Goal: Task Accomplishment & Management: Manage account settings

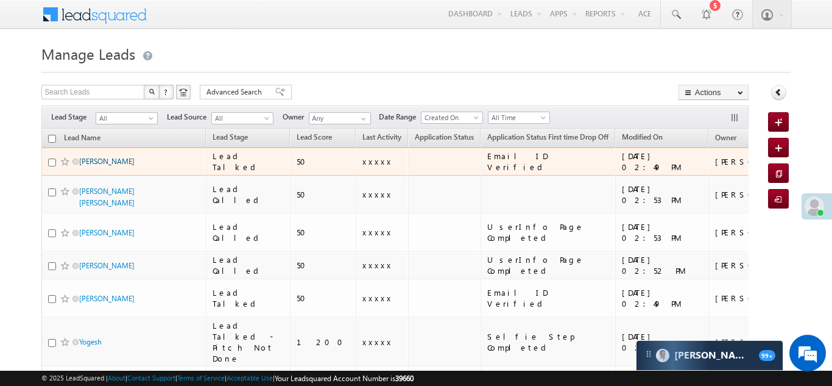
click at [102, 158] on link "Dilip kumar soni" at bounding box center [106, 161] width 55 height 9
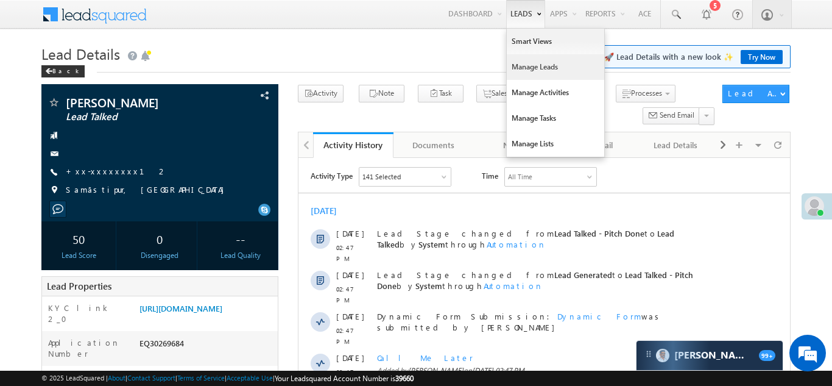
click at [527, 69] on link "Manage Leads" at bounding box center [556, 67] width 98 height 26
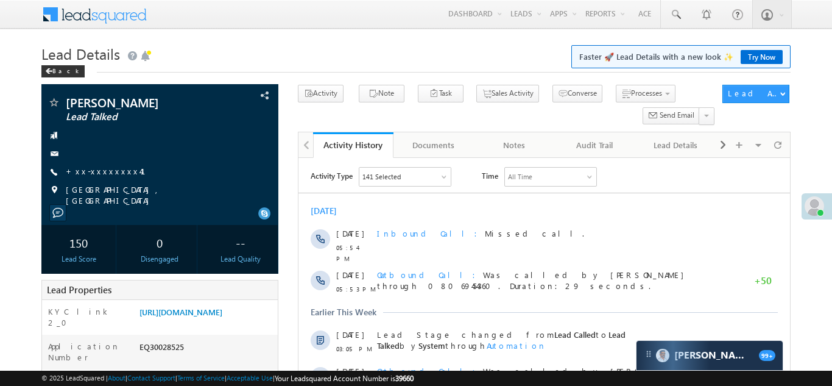
click at [96, 172] on link "+xx-xxxxxxxx41" at bounding box center [113, 171] width 94 height 10
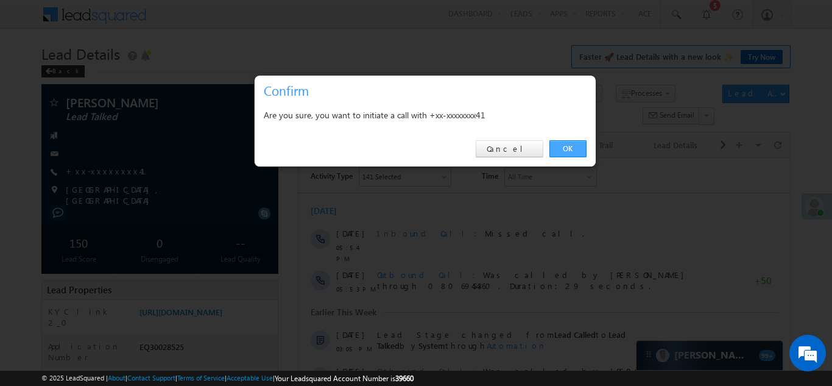
click at [568, 147] on link "OK" at bounding box center [568, 148] width 37 height 17
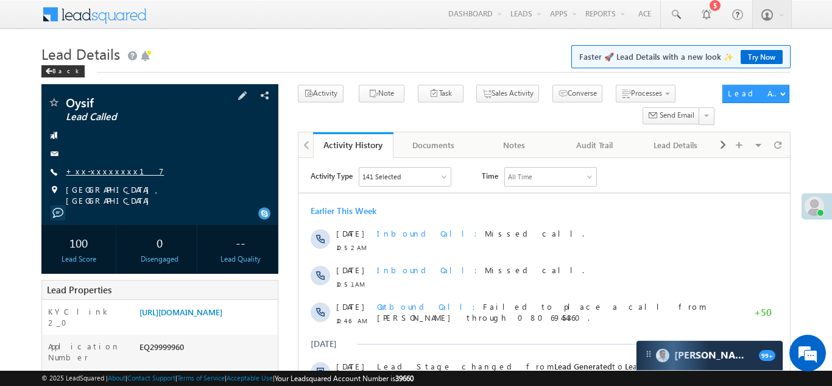
click at [94, 168] on link "+xx-xxxxxxxx17" at bounding box center [115, 171] width 98 height 10
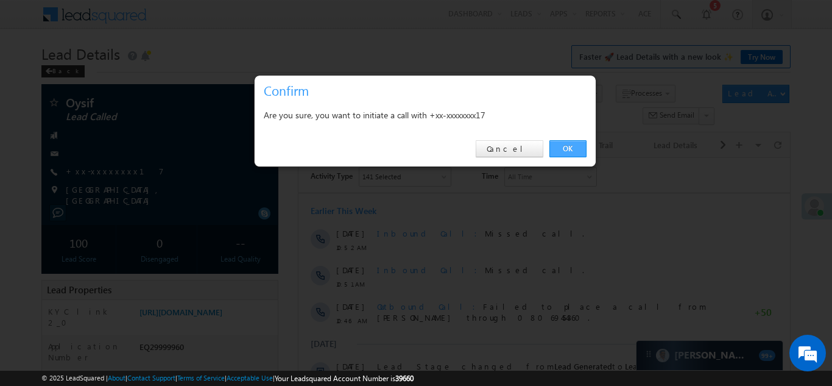
click at [566, 147] on link "OK" at bounding box center [568, 148] width 37 height 17
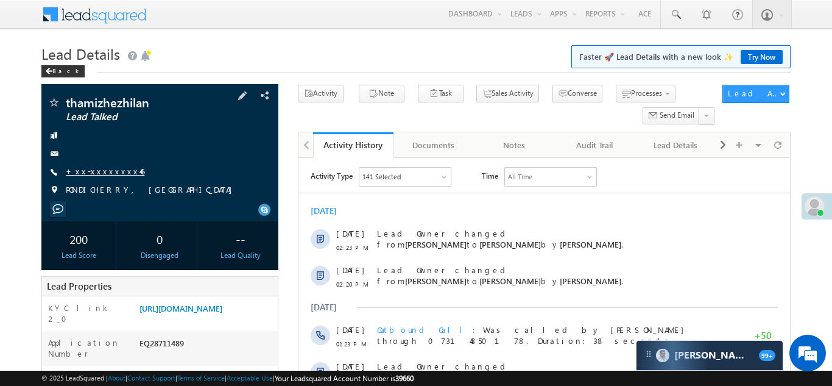
click at [93, 171] on link "+xx-xxxxxxxx46" at bounding box center [105, 171] width 79 height 10
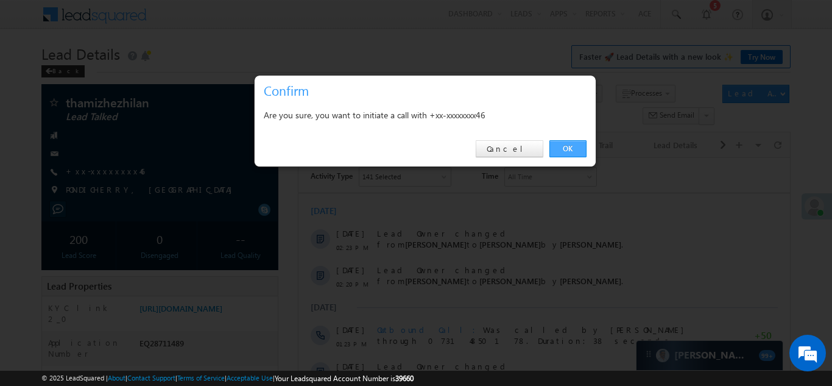
click at [566, 148] on link "OK" at bounding box center [568, 148] width 37 height 17
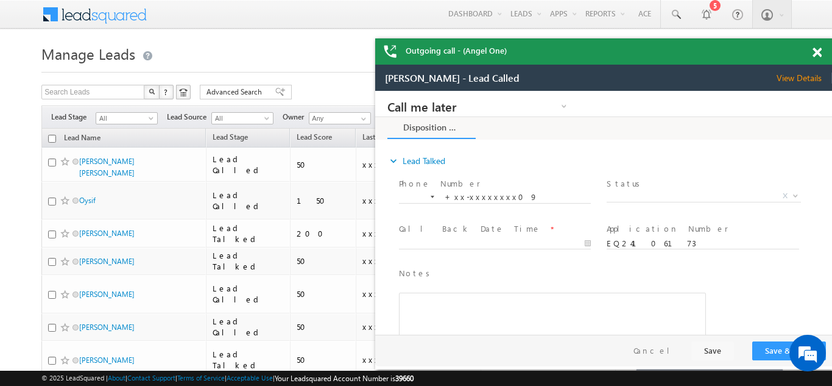
click at [818, 52] on span at bounding box center [817, 53] width 9 height 10
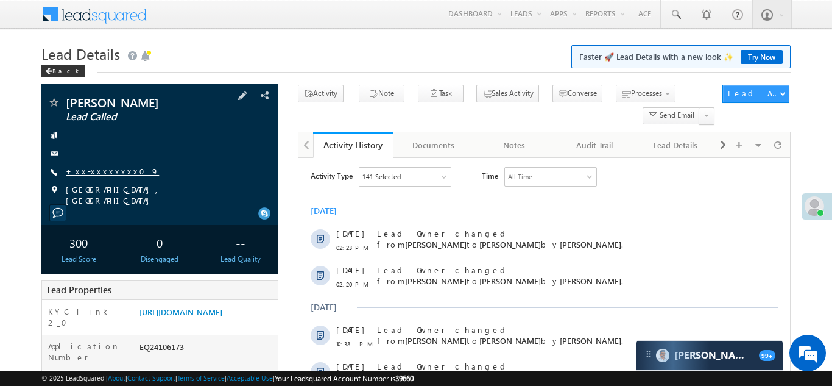
click at [97, 172] on link "+xx-xxxxxxxx09" at bounding box center [112, 171] width 93 height 10
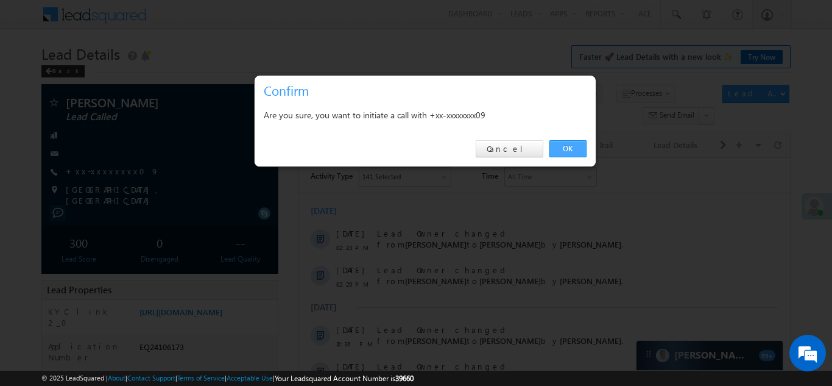
click at [566, 146] on link "OK" at bounding box center [568, 148] width 37 height 17
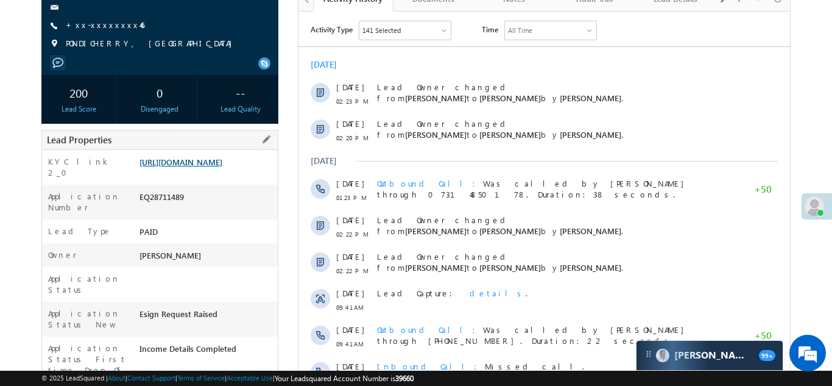
click at [205, 166] on link "https://angelbroking1-pk3em7sa.customui-test.leadsquared.com?leadId=9511b3f4-08…" at bounding box center [181, 162] width 83 height 10
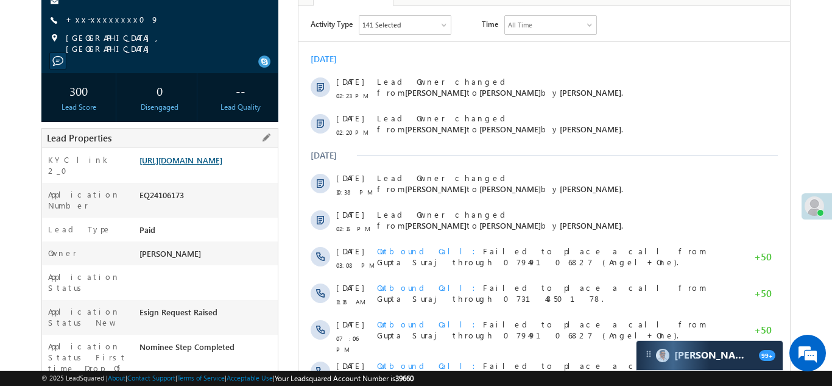
click at [190, 165] on link "[URL][DOMAIN_NAME]" at bounding box center [181, 160] width 83 height 10
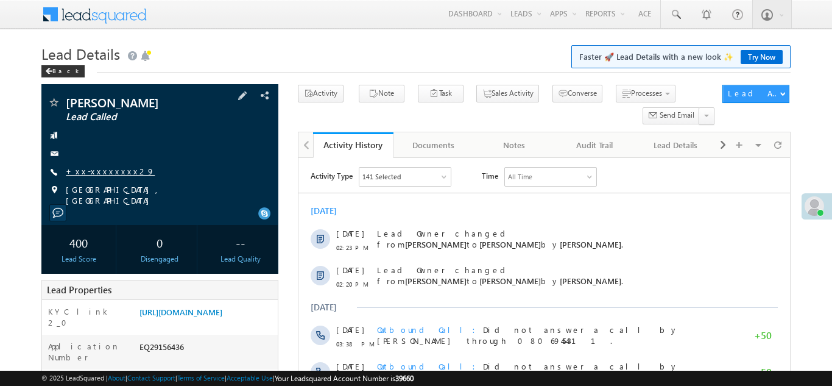
click at [100, 171] on link "+xx-xxxxxxxx29" at bounding box center [110, 171] width 89 height 10
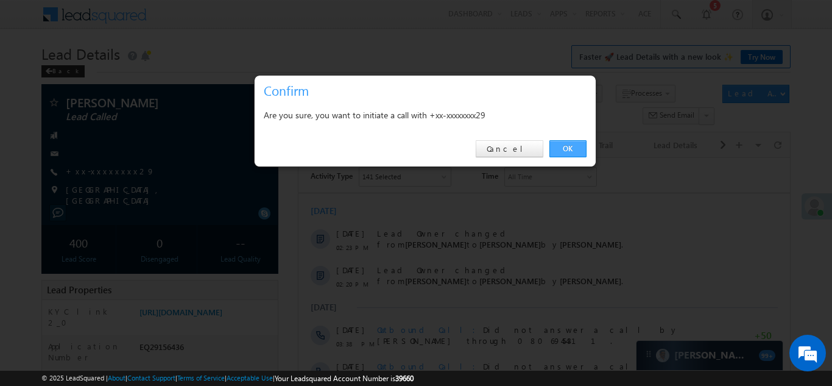
drag, startPoint x: 569, startPoint y: 147, endPoint x: 192, endPoint y: 10, distance: 400.6
click at [569, 147] on link "OK" at bounding box center [568, 148] width 37 height 17
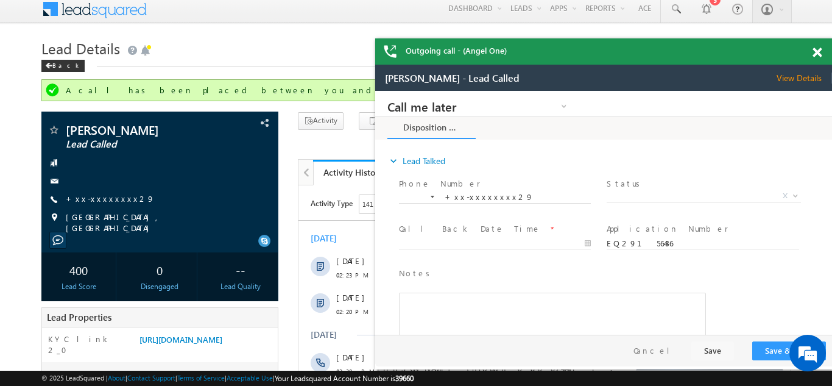
scroll to position [12, 0]
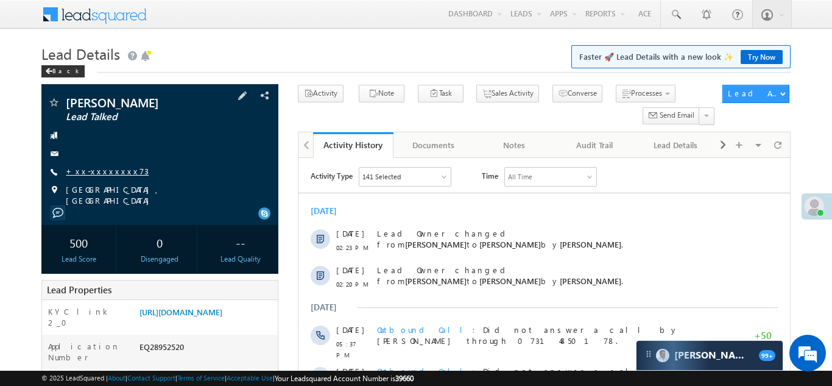
click at [100, 169] on link "+xx-xxxxxxxx73" at bounding box center [107, 171] width 83 height 10
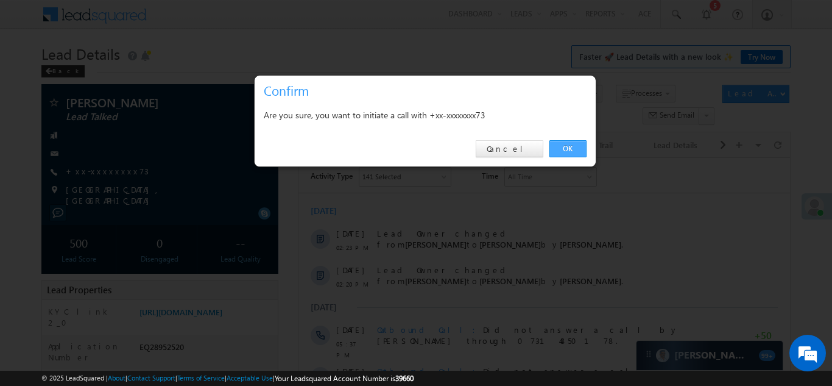
click at [567, 149] on link "OK" at bounding box center [568, 148] width 37 height 17
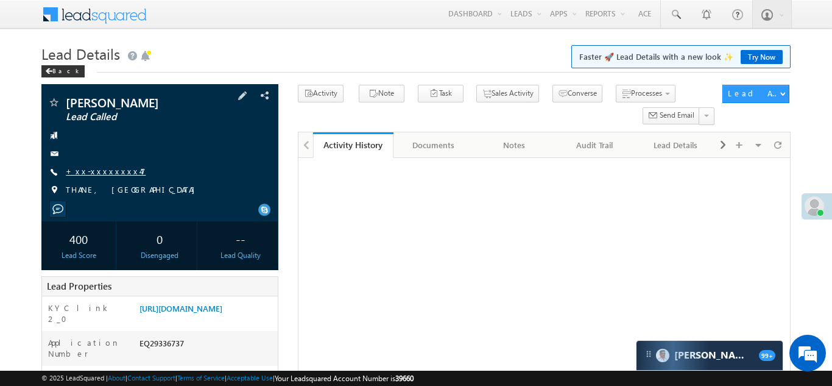
click at [102, 174] on link "+xx-xxxxxxxx47" at bounding box center [106, 171] width 80 height 10
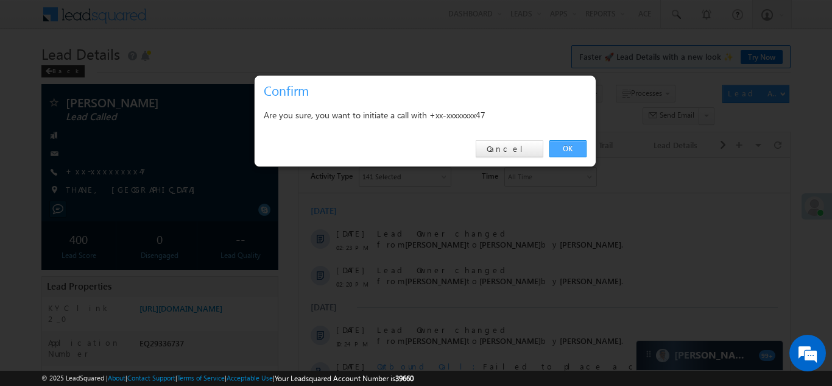
click at [566, 146] on link "OK" at bounding box center [568, 148] width 37 height 17
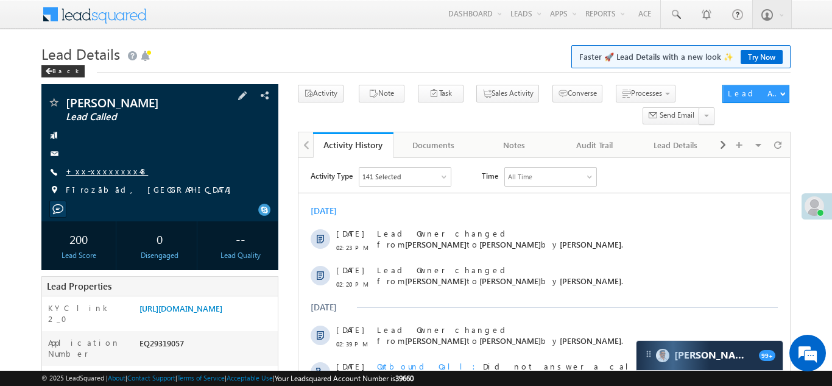
click at [93, 174] on link "+xx-xxxxxxxx48" at bounding box center [107, 171] width 82 height 10
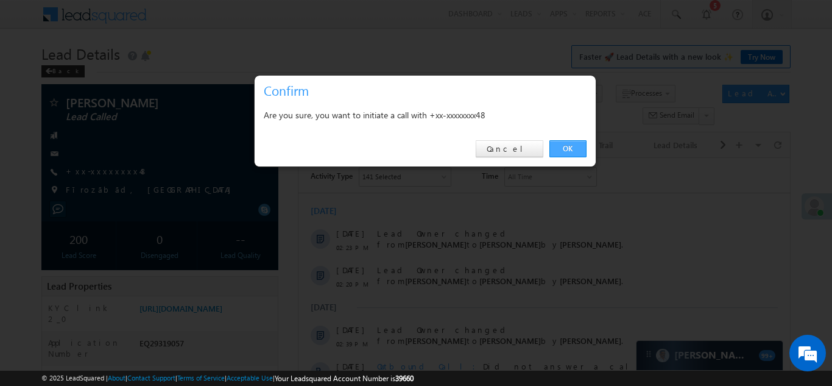
click at [568, 149] on link "OK" at bounding box center [568, 148] width 37 height 17
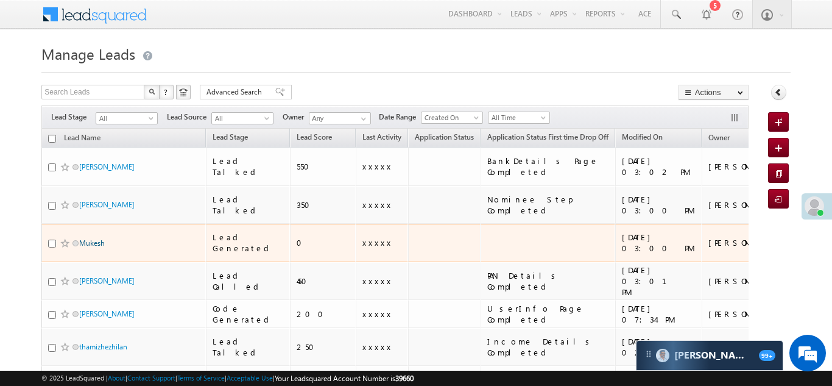
click at [94, 238] on link "Mukesh" at bounding box center [92, 242] width 26 height 9
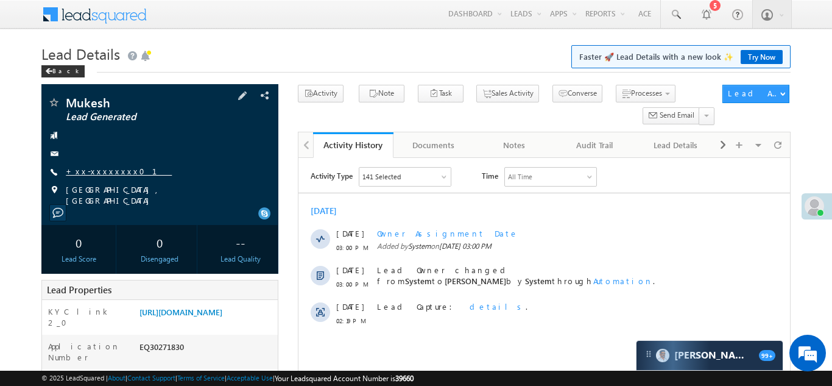
click at [102, 174] on link "+xx-xxxxxxxx01" at bounding box center [119, 171] width 106 height 10
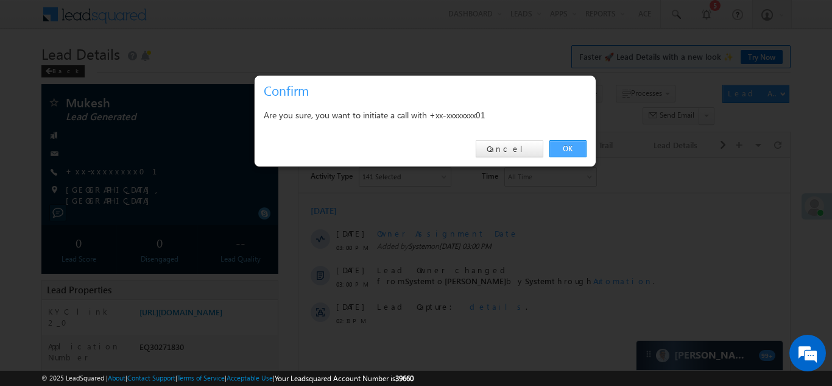
click at [563, 149] on link "OK" at bounding box center [568, 148] width 37 height 17
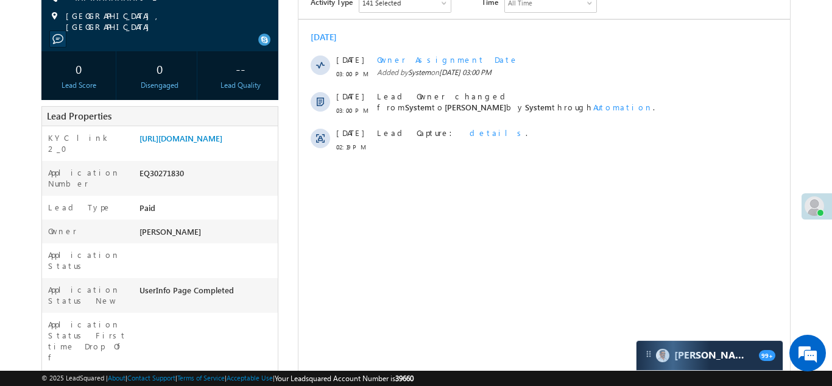
scroll to position [236, 0]
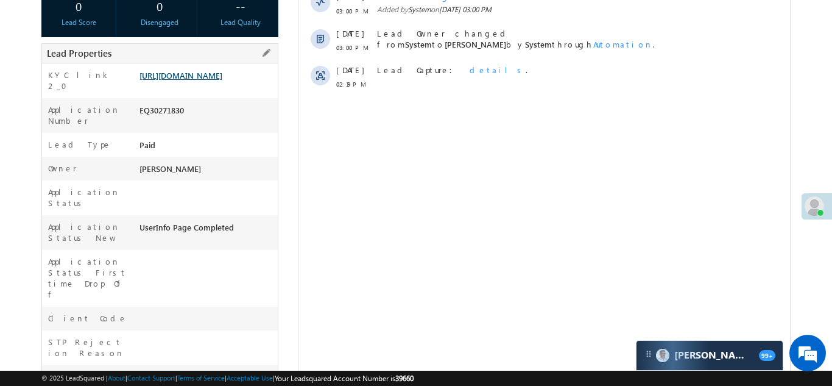
click at [199, 80] on link "https://angelbroking1-pk3em7sa.customui-test.leadsquared.com?leadId=71cb9124-48…" at bounding box center [181, 75] width 83 height 10
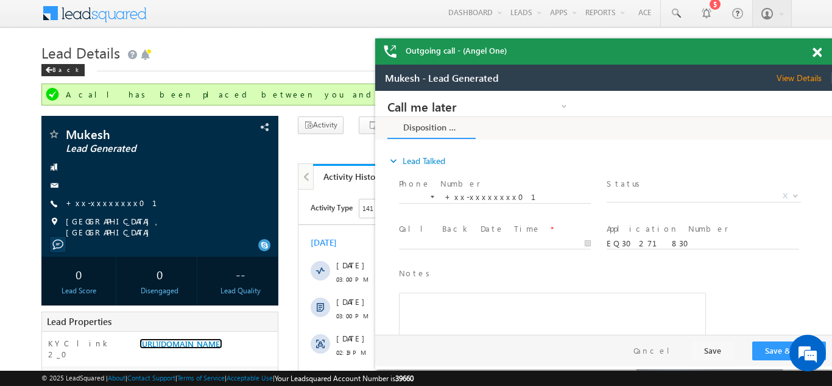
scroll to position [0, 0]
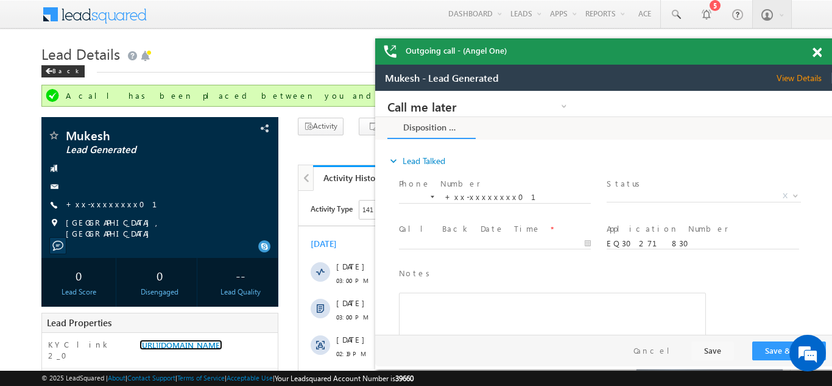
click at [817, 52] on span at bounding box center [817, 53] width 9 height 10
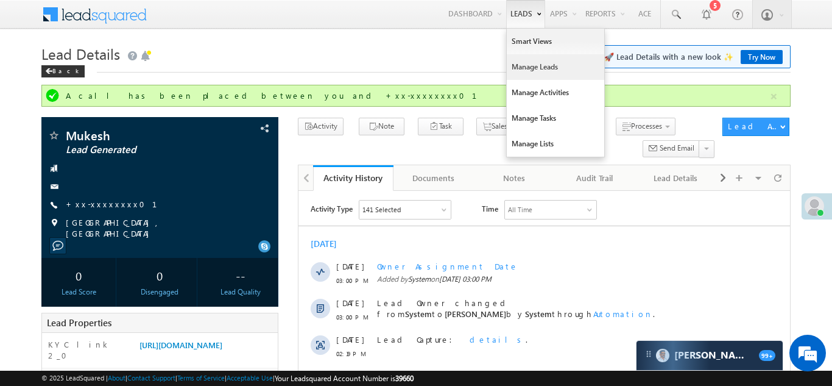
click at [525, 68] on link "Manage Leads" at bounding box center [556, 67] width 98 height 26
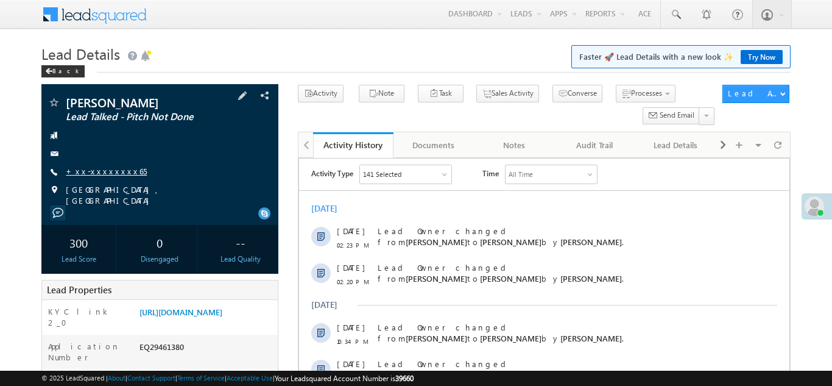
click at [100, 169] on link "+xx-xxxxxxxx65" at bounding box center [106, 171] width 81 height 10
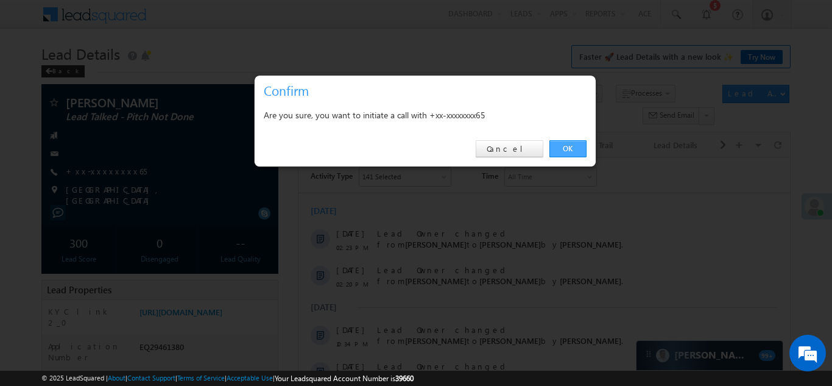
click at [570, 146] on link "OK" at bounding box center [568, 148] width 37 height 17
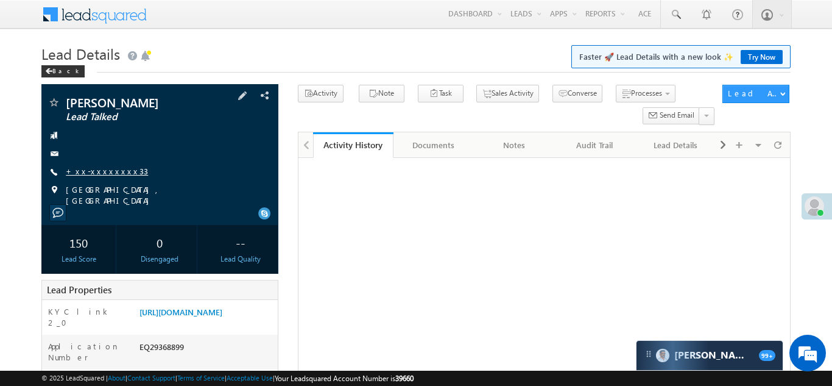
click at [91, 171] on link "+xx-xxxxxxxx33" at bounding box center [107, 171] width 82 height 10
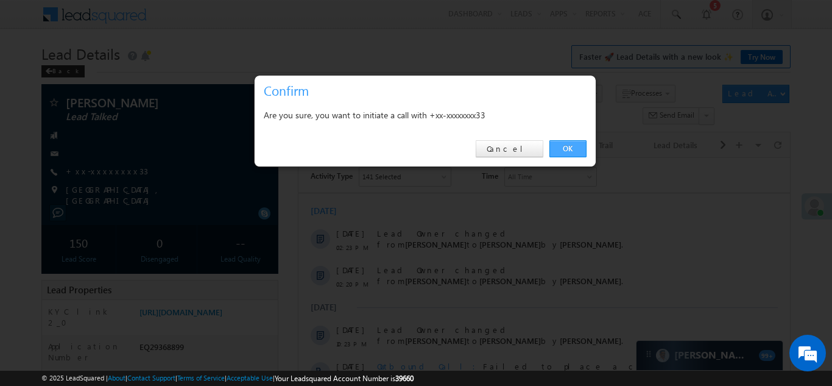
click at [564, 146] on link "OK" at bounding box center [568, 148] width 37 height 17
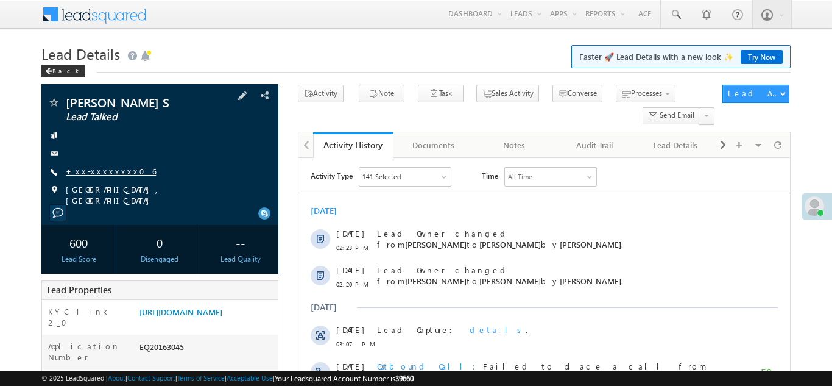
click at [96, 167] on link "+xx-xxxxxxxx06" at bounding box center [111, 171] width 90 height 10
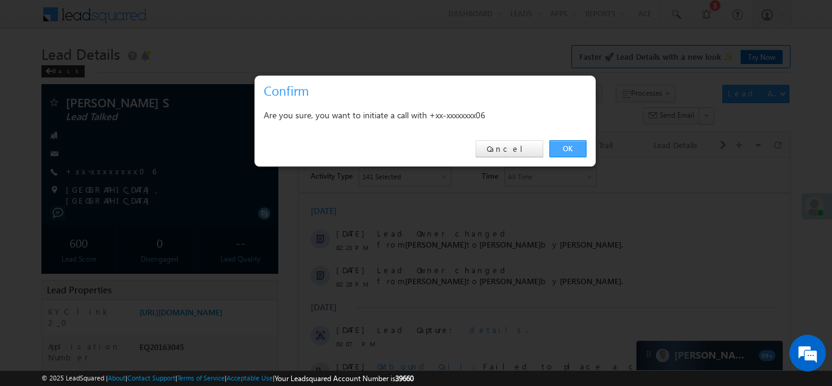
click at [562, 147] on link "OK" at bounding box center [568, 148] width 37 height 17
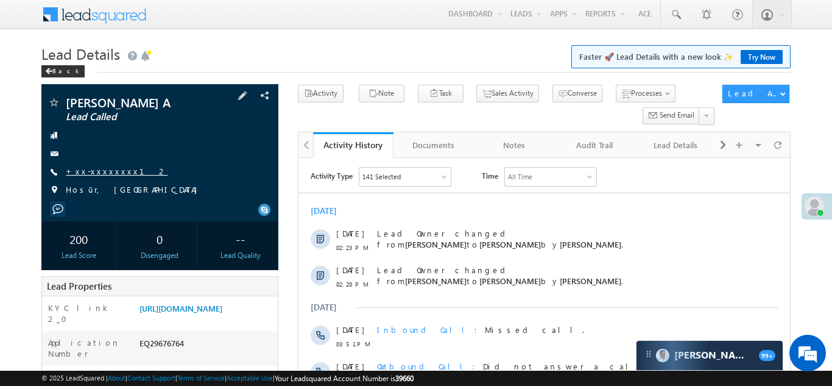
click at [93, 170] on link "+xx-xxxxxxxx12" at bounding box center [117, 171] width 102 height 10
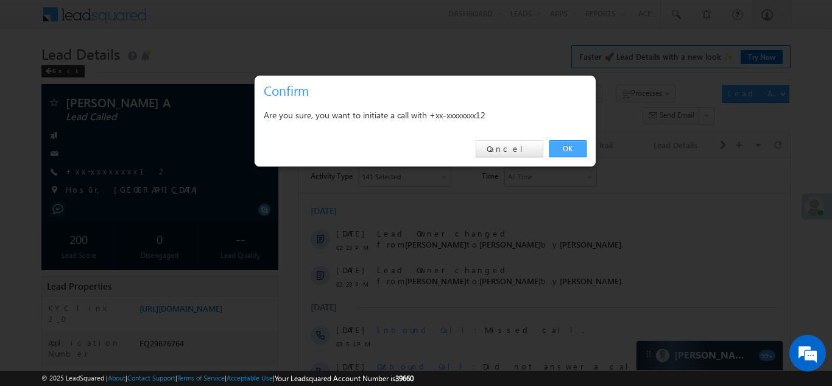
click at [566, 146] on link "OK" at bounding box center [568, 148] width 37 height 17
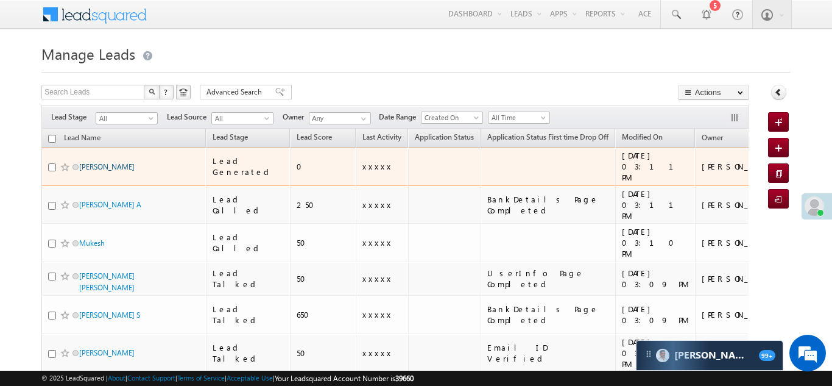
click at [104, 162] on link "[PERSON_NAME]" at bounding box center [106, 166] width 55 height 9
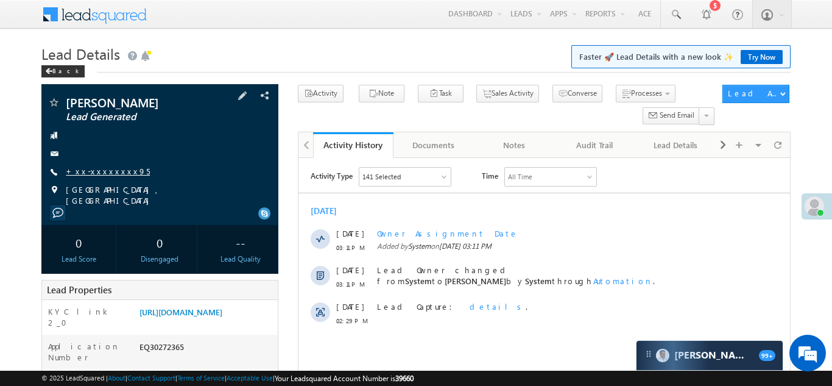
click at [101, 169] on link "+xx-xxxxxxxx95" at bounding box center [108, 171] width 84 height 10
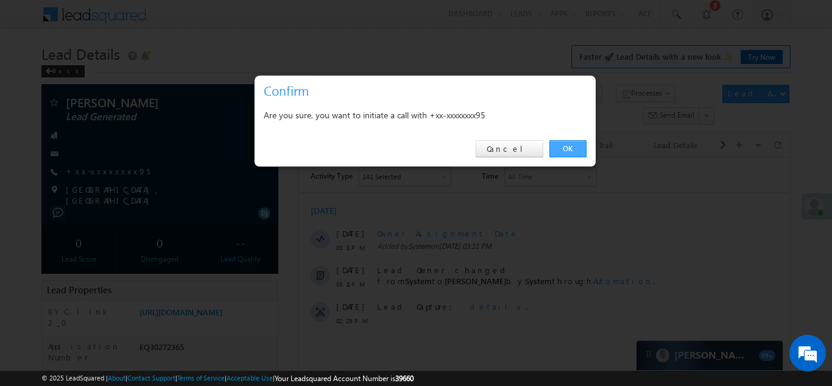
click at [566, 146] on link "OK" at bounding box center [568, 148] width 37 height 17
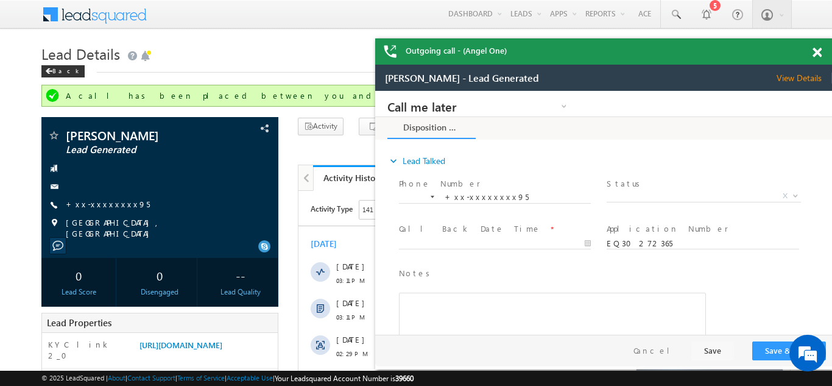
click at [815, 52] on span at bounding box center [817, 53] width 9 height 10
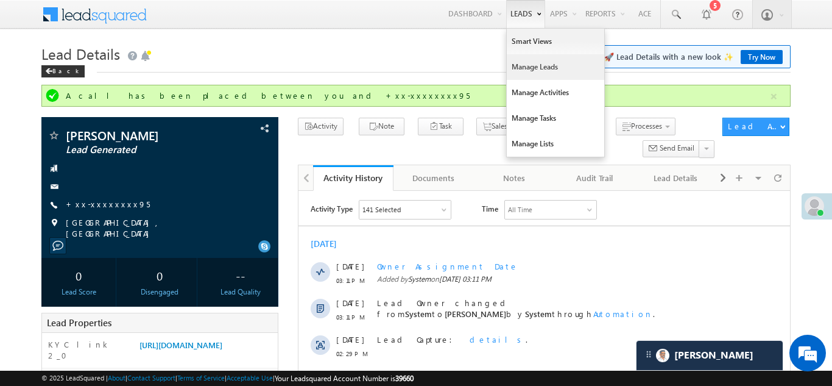
click at [527, 68] on link "Manage Leads" at bounding box center [556, 67] width 98 height 26
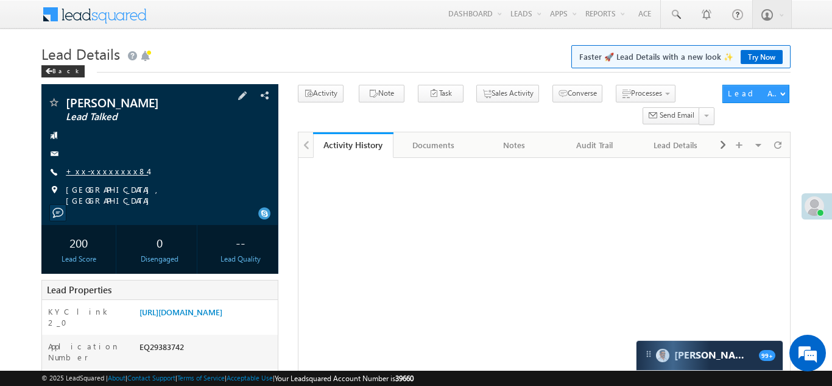
click at [92, 169] on link "+xx-xxxxxxxx84" at bounding box center [107, 171] width 82 height 10
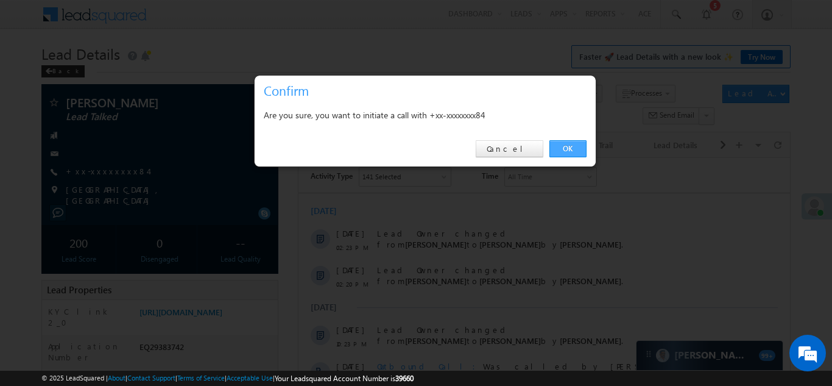
click at [560, 149] on link "OK" at bounding box center [568, 148] width 37 height 17
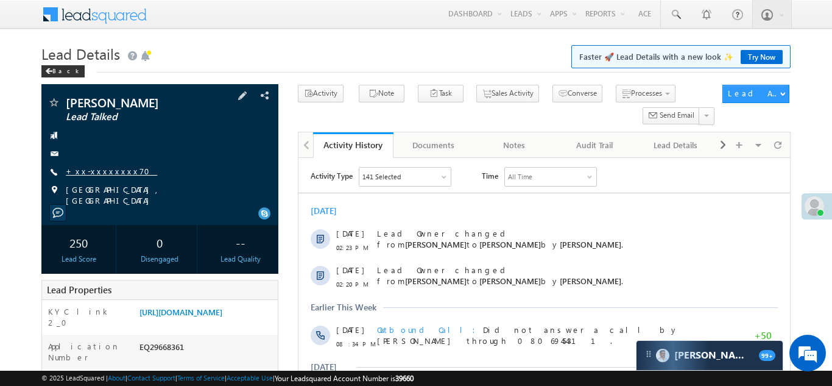
click at [100, 169] on link "+xx-xxxxxxxx70" at bounding box center [111, 171] width 91 height 10
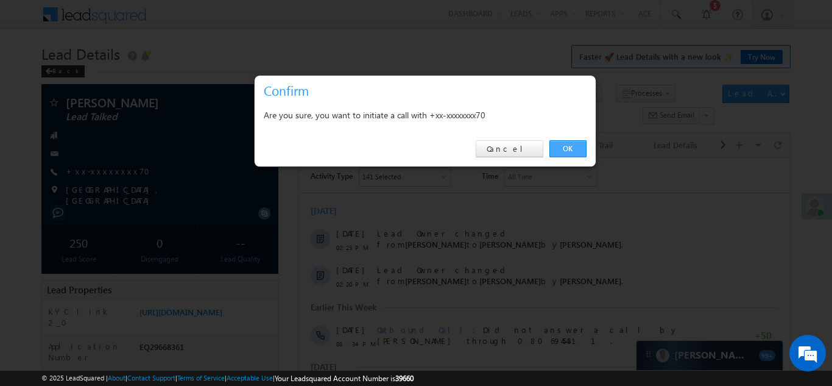
click at [567, 145] on link "OK" at bounding box center [568, 148] width 37 height 17
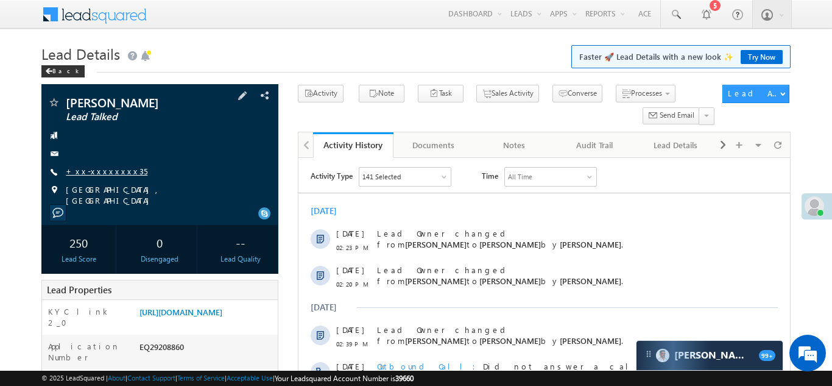
click at [94, 169] on link "+xx-xxxxxxxx35" at bounding box center [107, 171] width 82 height 10
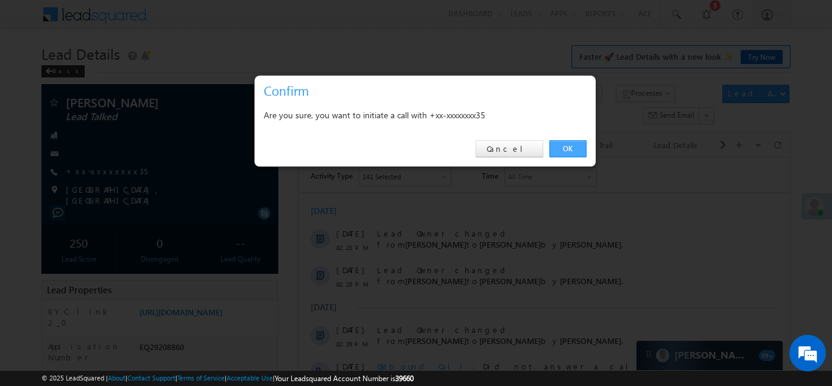
click at [569, 146] on link "OK" at bounding box center [568, 148] width 37 height 17
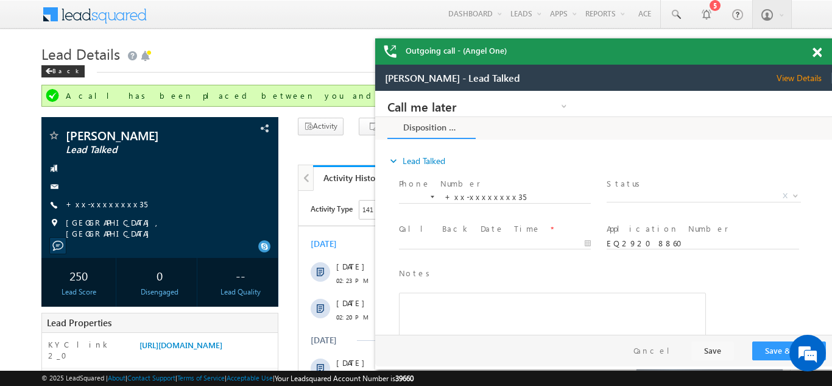
click at [815, 48] on span at bounding box center [817, 53] width 9 height 10
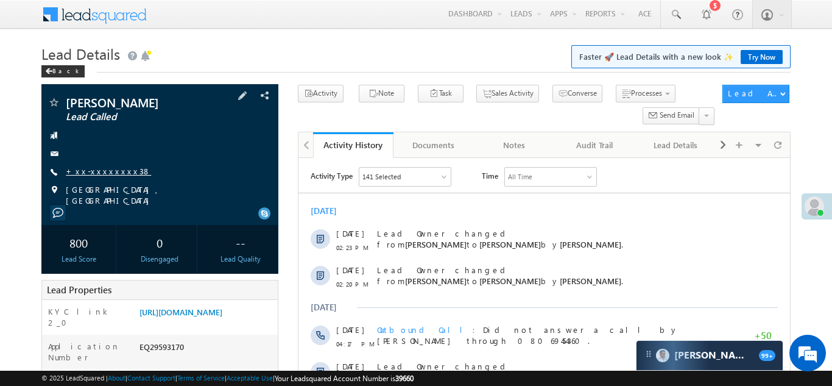
click at [93, 171] on link "+xx-xxxxxxxx38" at bounding box center [108, 171] width 85 height 10
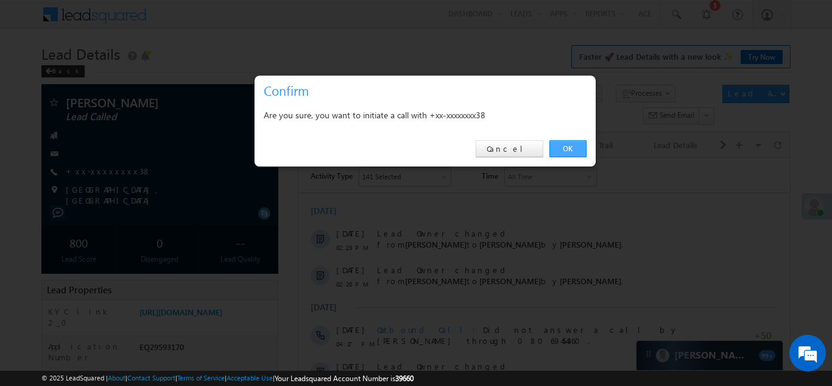
click at [568, 146] on link "OK" at bounding box center [568, 148] width 37 height 17
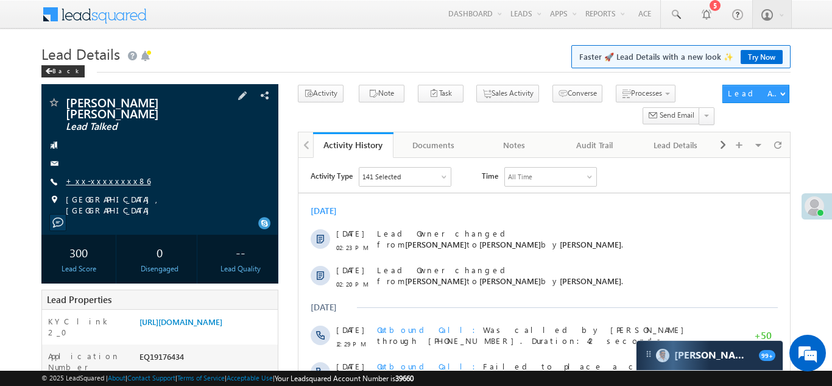
click at [90, 180] on link "+xx-xxxxxxxx86" at bounding box center [108, 181] width 85 height 10
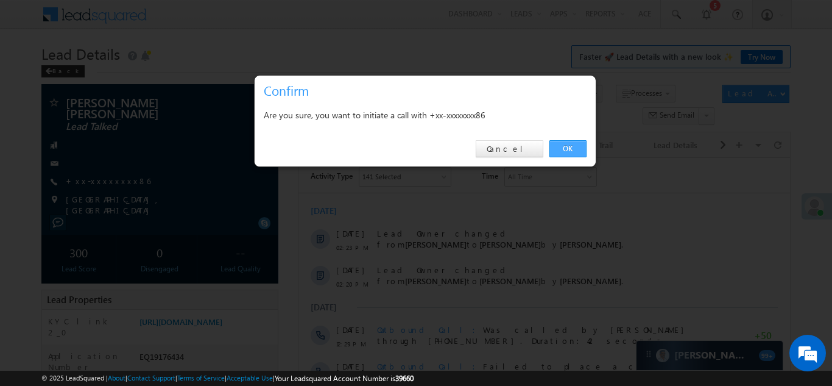
click at [566, 144] on link "OK" at bounding box center [568, 148] width 37 height 17
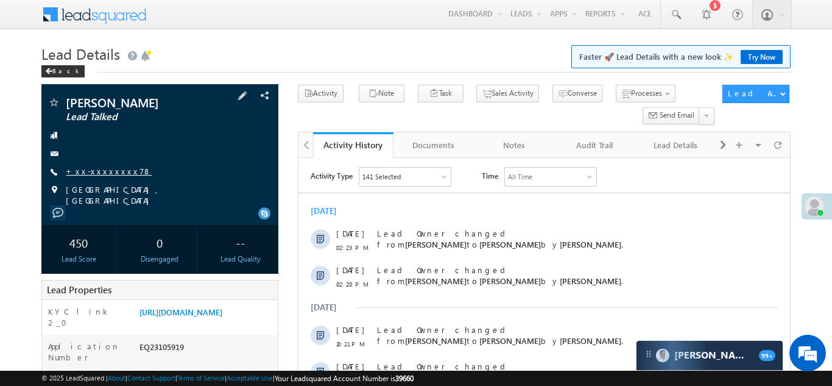
click at [95, 173] on link "+xx-xxxxxxxx78" at bounding box center [109, 171] width 86 height 10
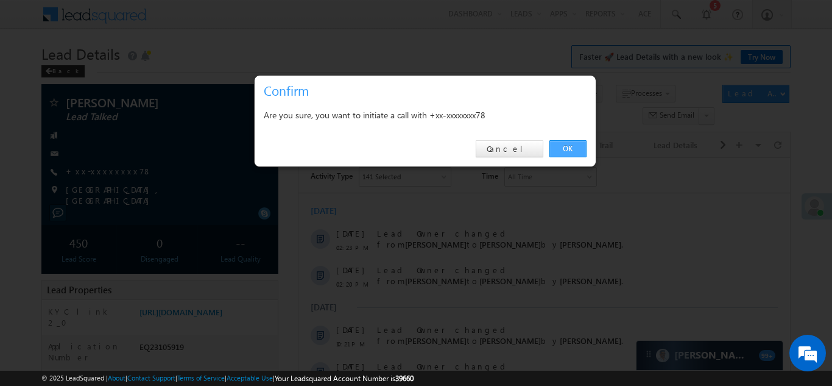
click at [570, 144] on link "OK" at bounding box center [568, 148] width 37 height 17
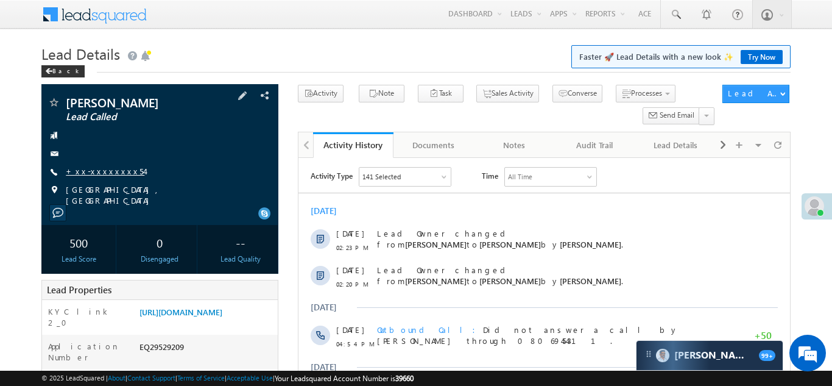
click at [98, 169] on link "+xx-xxxxxxxx54" at bounding box center [105, 171] width 79 height 10
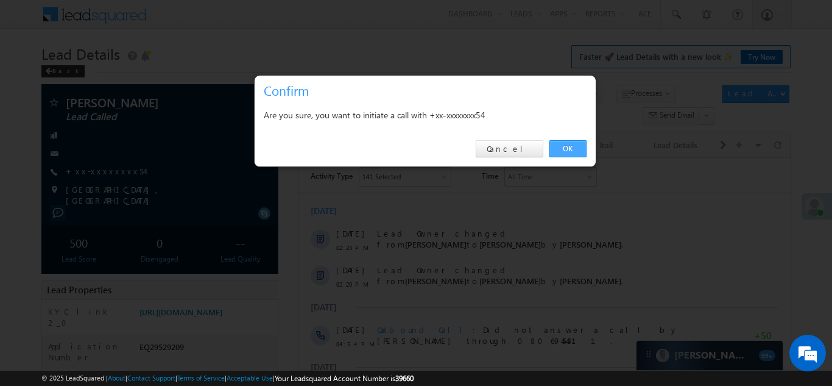
click at [559, 146] on link "OK" at bounding box center [568, 148] width 37 height 17
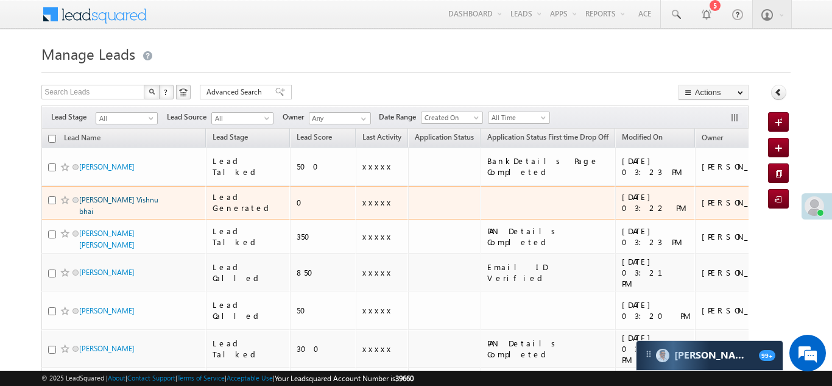
click at [114, 195] on link "[PERSON_NAME] Vishnu bhai" at bounding box center [118, 205] width 79 height 21
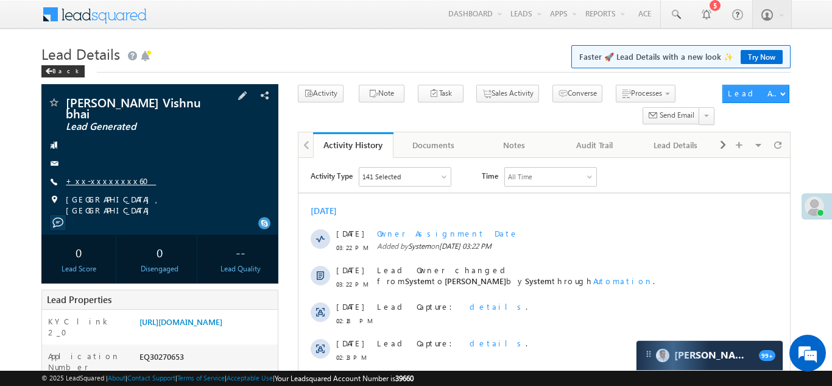
click at [98, 179] on link "+xx-xxxxxxxx60" at bounding box center [111, 181] width 90 height 10
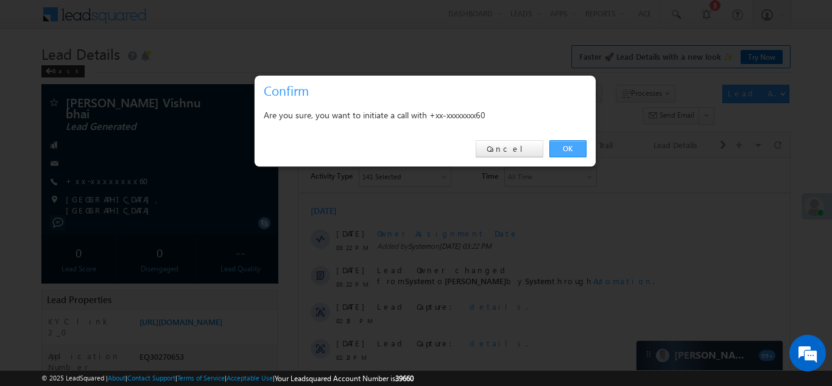
click at [564, 146] on link "OK" at bounding box center [568, 148] width 37 height 17
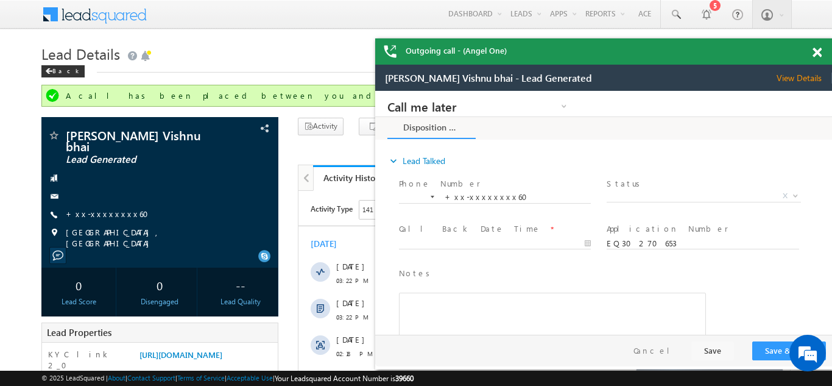
click at [817, 51] on span at bounding box center [817, 53] width 9 height 10
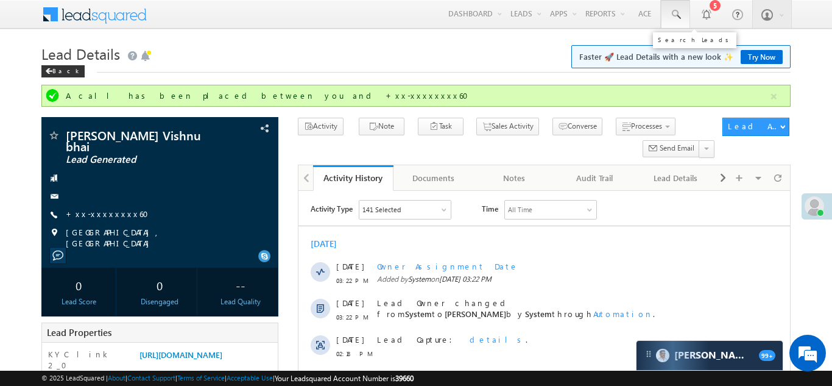
click at [676, 16] on span at bounding box center [676, 15] width 12 height 12
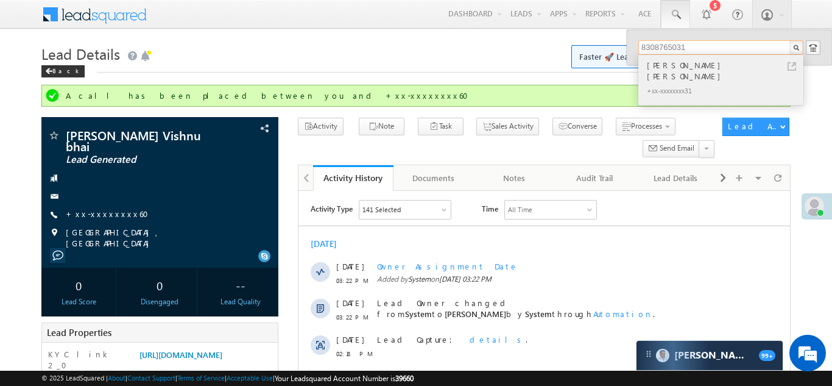
type input "8308765031"
click at [680, 63] on div "[PERSON_NAME] [PERSON_NAME]" at bounding box center [726, 71] width 163 height 24
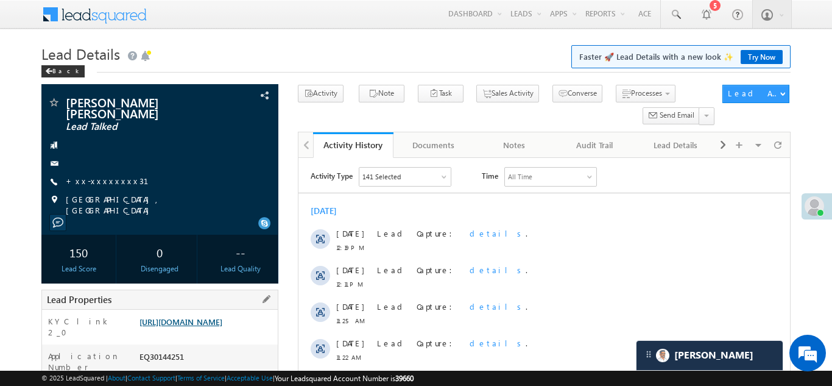
click at [204, 316] on link "[URL][DOMAIN_NAME]" at bounding box center [181, 321] width 83 height 10
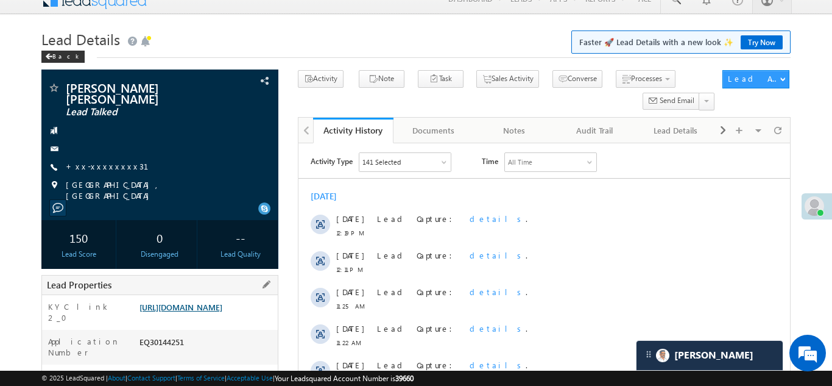
scroll to position [87, 0]
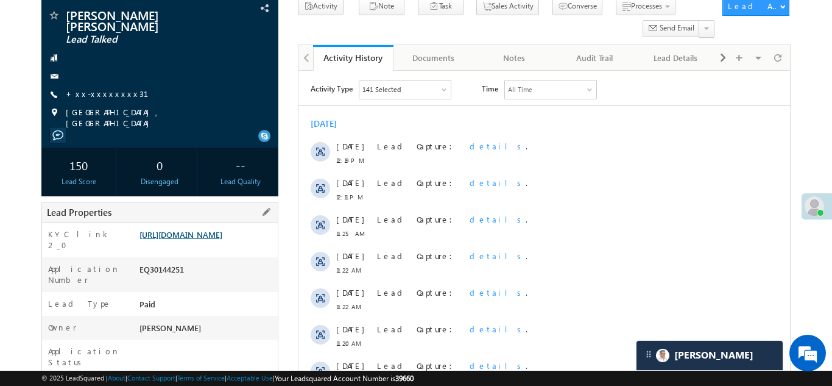
click at [205, 229] on link "https://angelbroking1-pk3em7sa.customui-test.leadsquared.com?leadId=c590bc17-82…" at bounding box center [181, 234] width 83 height 10
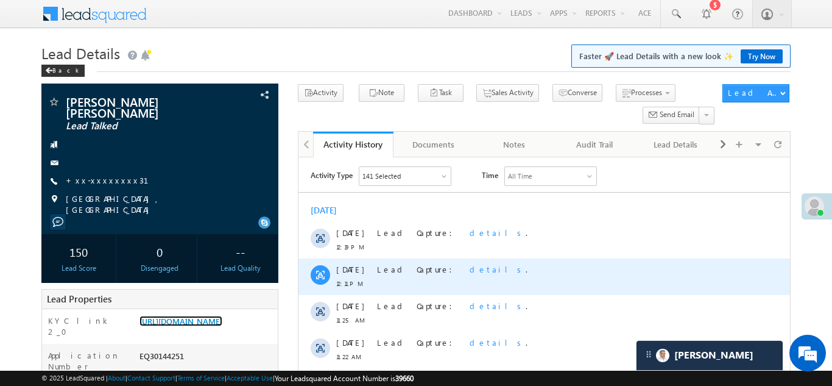
scroll to position [0, 0]
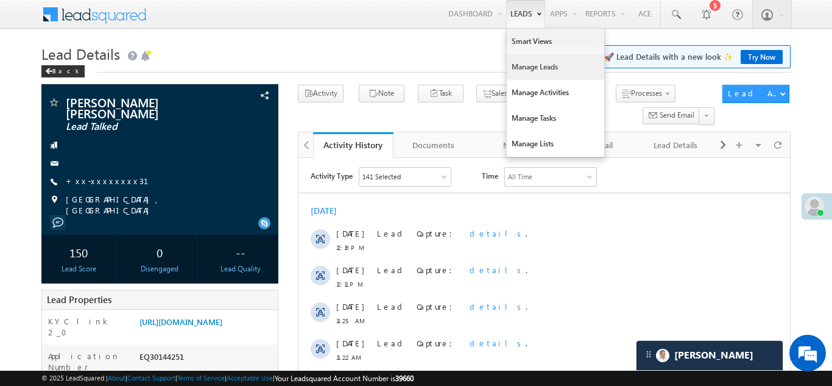
click at [520, 70] on link "Manage Leads" at bounding box center [556, 67] width 98 height 26
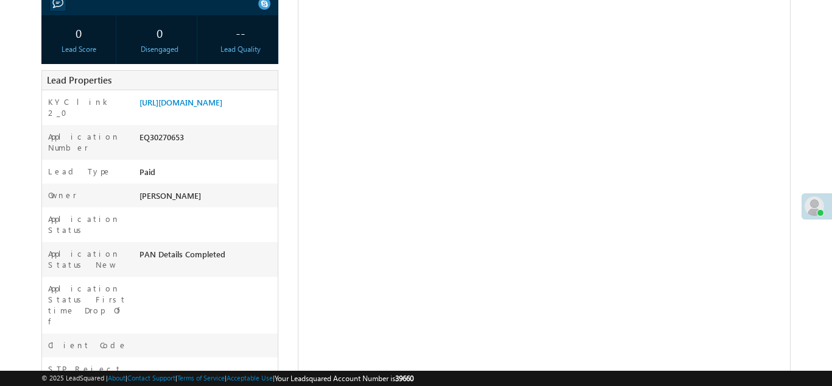
scroll to position [219, 0]
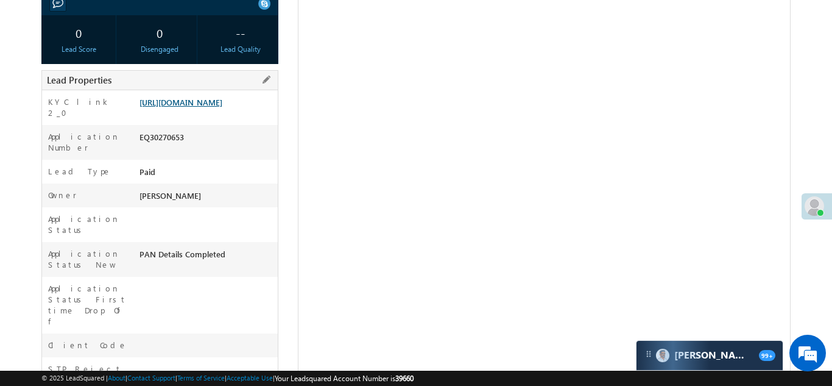
click at [216, 107] on link "[URL][DOMAIN_NAME]" at bounding box center [181, 102] width 83 height 10
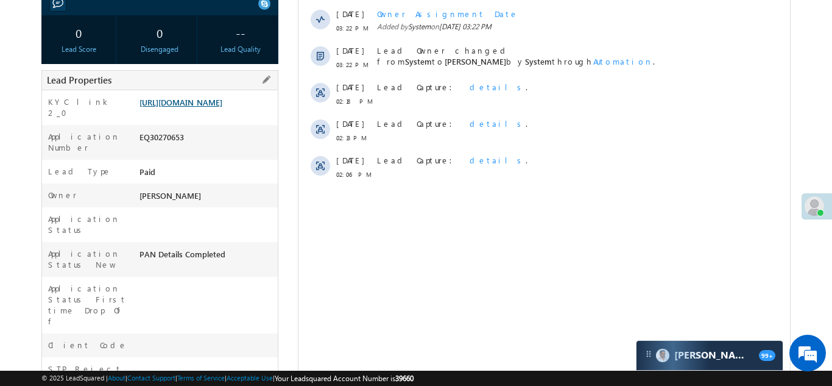
scroll to position [0, 0]
click at [191, 105] on link "https://angelbroking1-pk3em7sa.customui-test.leadsquared.com?leadId=9cee9767-2a…" at bounding box center [181, 102] width 83 height 10
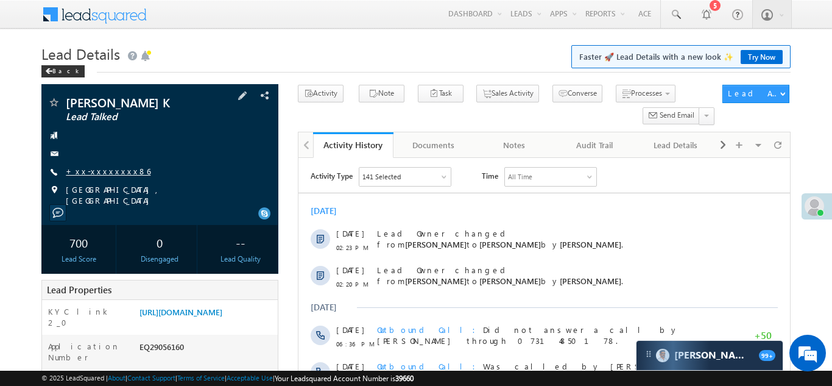
click at [96, 169] on link "+xx-xxxxxxxx86" at bounding box center [108, 171] width 85 height 10
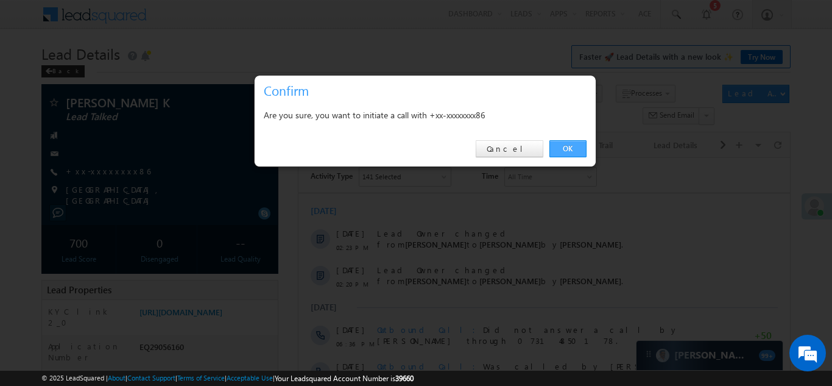
click at [566, 145] on link "OK" at bounding box center [568, 148] width 37 height 17
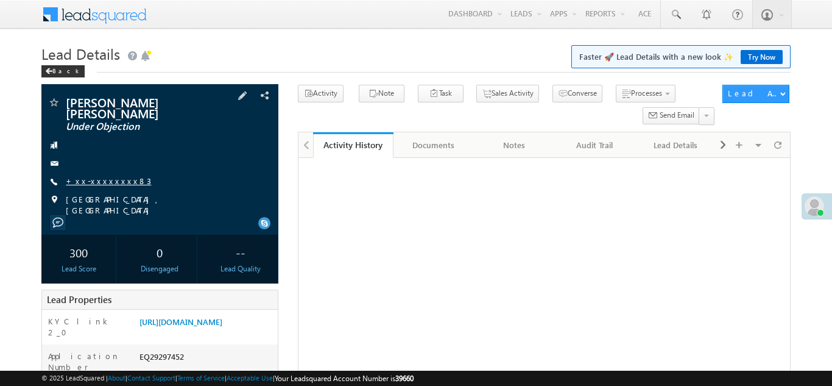
click at [91, 176] on link "+xx-xxxxxxxx83" at bounding box center [108, 181] width 85 height 10
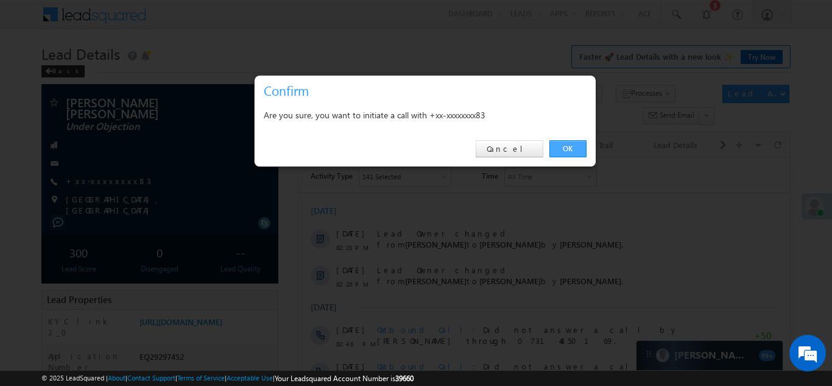
click at [558, 146] on link "OK" at bounding box center [568, 148] width 37 height 17
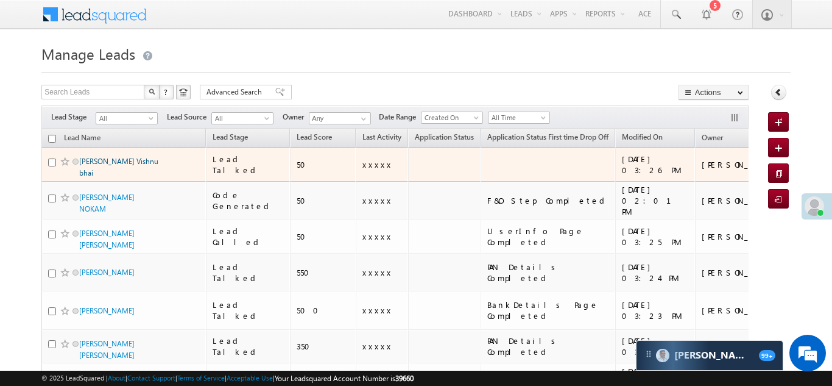
click at [113, 163] on link "Mewada Harsh Vishnu bhai" at bounding box center [118, 167] width 79 height 21
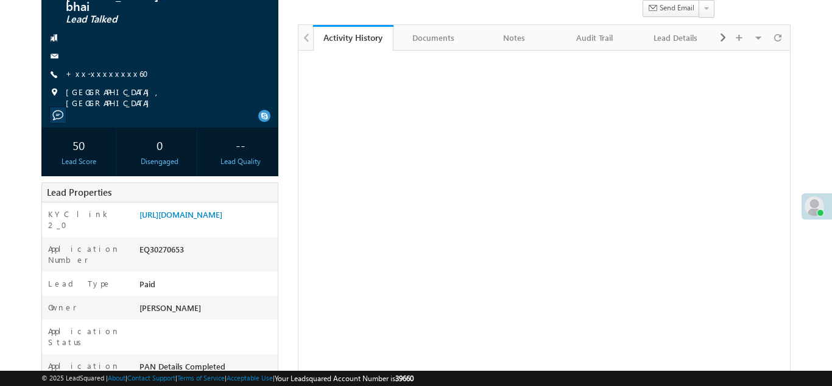
scroll to position [180, 0]
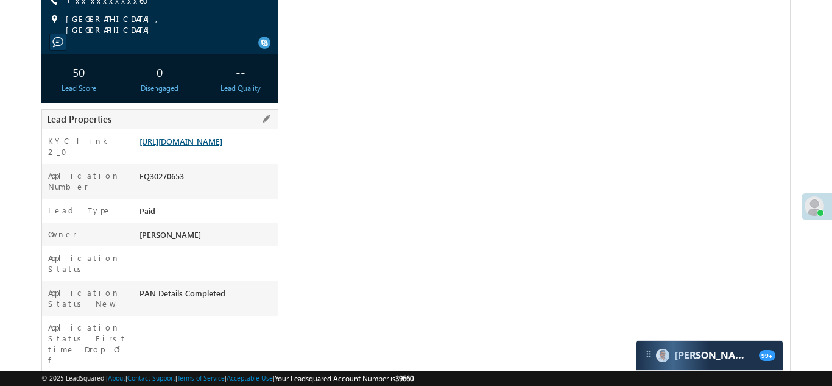
click at [205, 146] on link "https://angelbroking1-pk3em7sa.customui-test.leadsquared.com?leadId=9cee9767-2a…" at bounding box center [181, 141] width 83 height 10
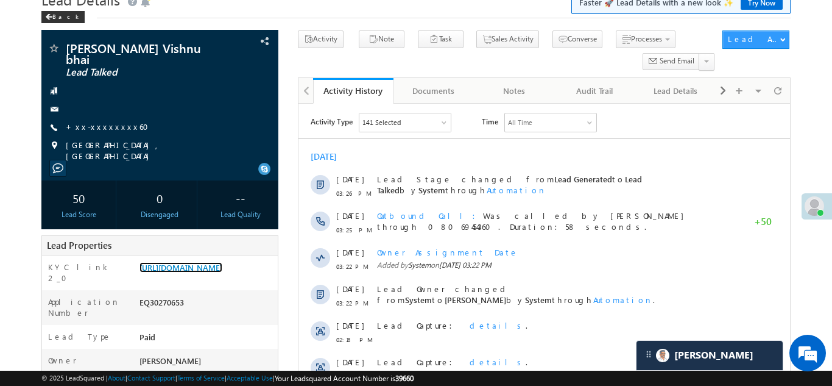
scroll to position [0, 0]
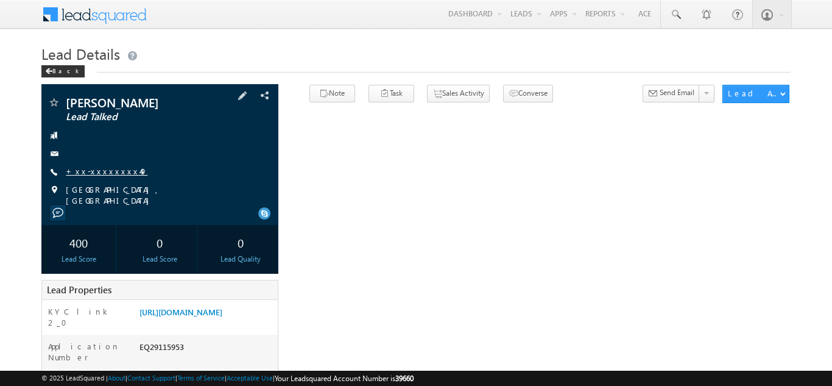
click at [93, 168] on link "+xx-xxxxxxxx49" at bounding box center [107, 171] width 82 height 10
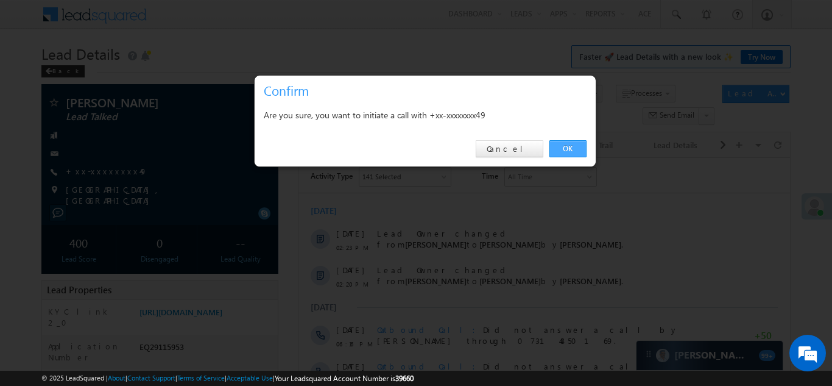
click at [569, 147] on link "OK" at bounding box center [568, 148] width 37 height 17
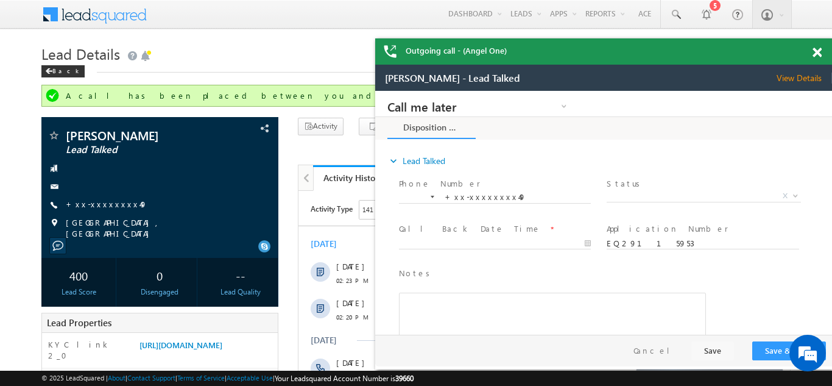
click at [814, 51] on span at bounding box center [817, 53] width 9 height 10
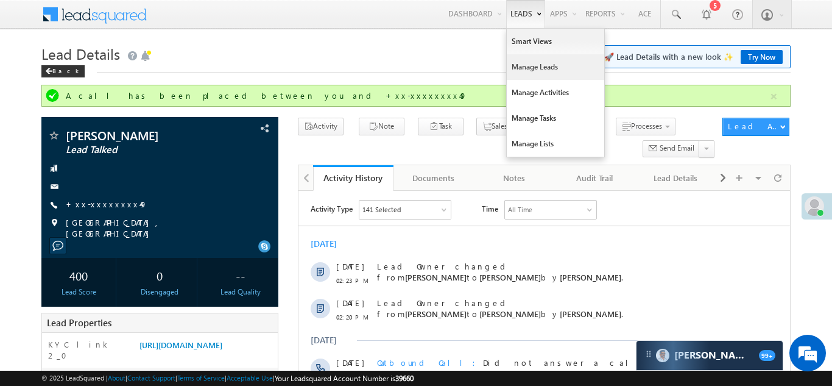
click at [520, 66] on link "Manage Leads" at bounding box center [556, 67] width 98 height 26
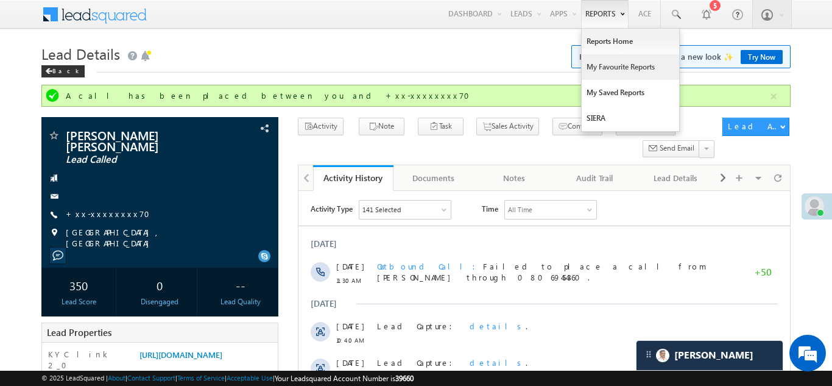
click at [613, 66] on link "My Favourite Reports" at bounding box center [631, 67] width 98 height 26
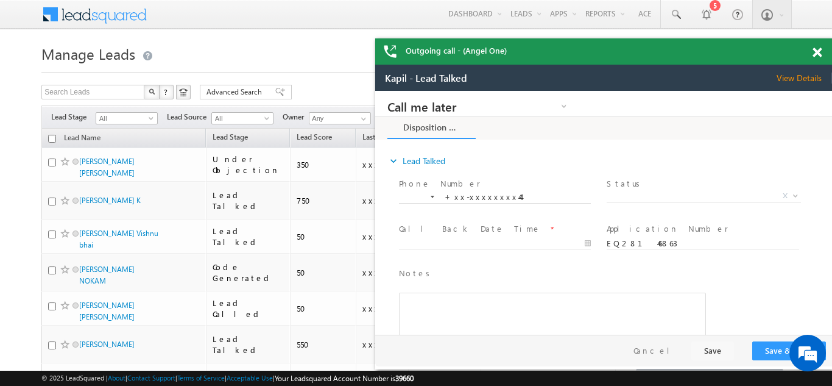
click at [820, 51] on span at bounding box center [817, 53] width 9 height 10
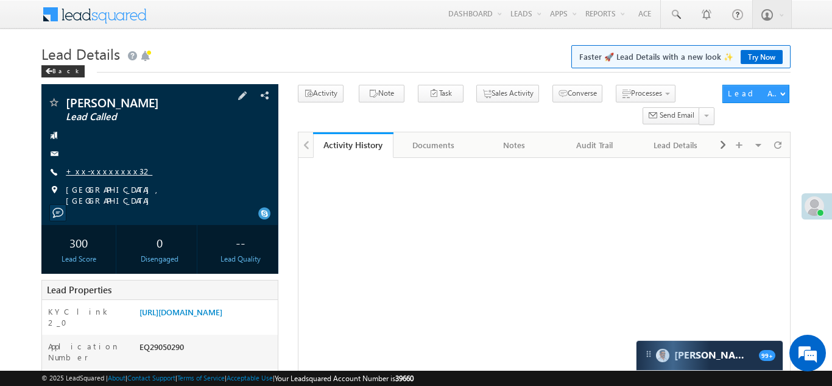
click at [96, 171] on link "+xx-xxxxxxxx32" at bounding box center [109, 171] width 87 height 10
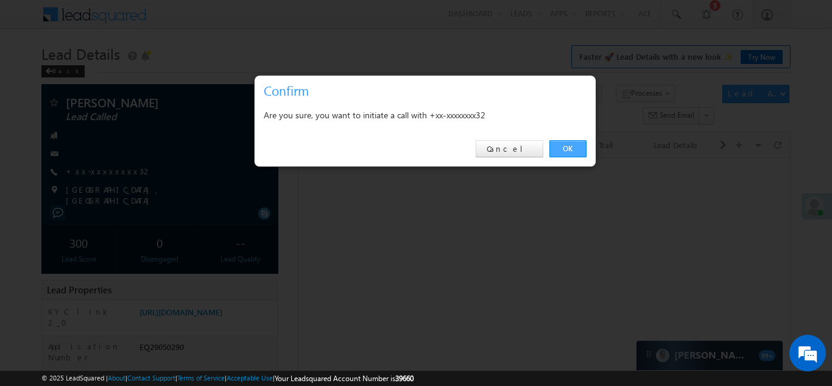
click at [563, 144] on link "OK" at bounding box center [568, 148] width 37 height 17
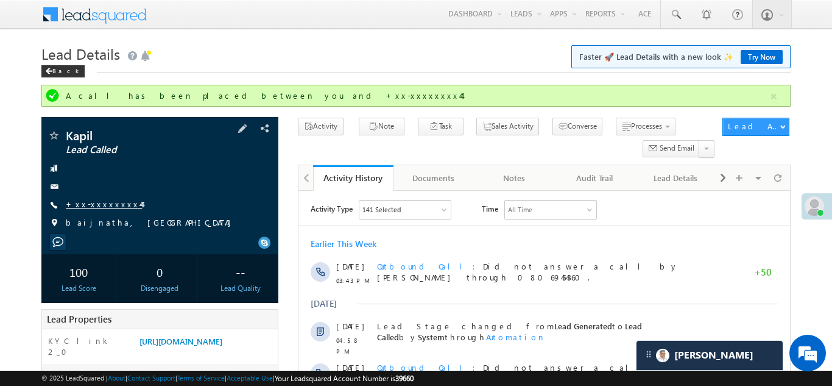
click at [103, 204] on link "+xx-xxxxxxxx44" at bounding box center [104, 204] width 76 height 10
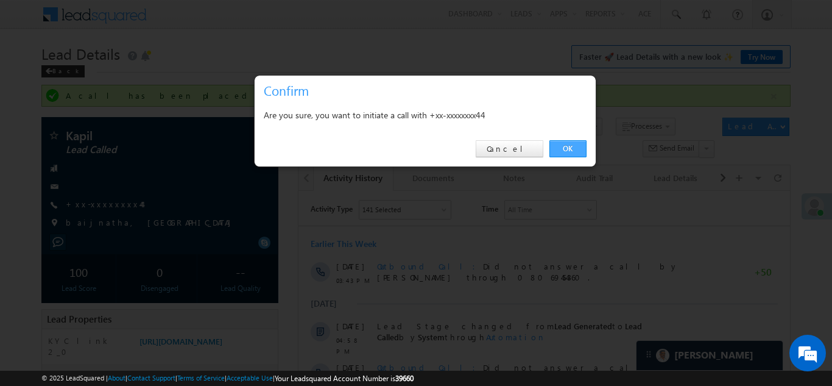
click at [567, 146] on link "OK" at bounding box center [568, 148] width 37 height 17
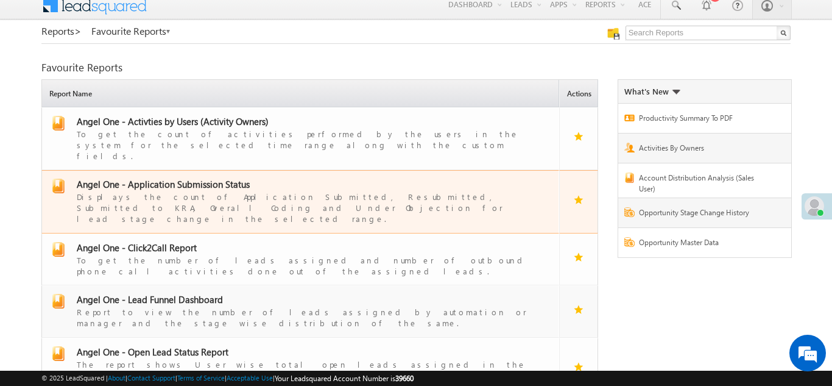
scroll to position [102, 0]
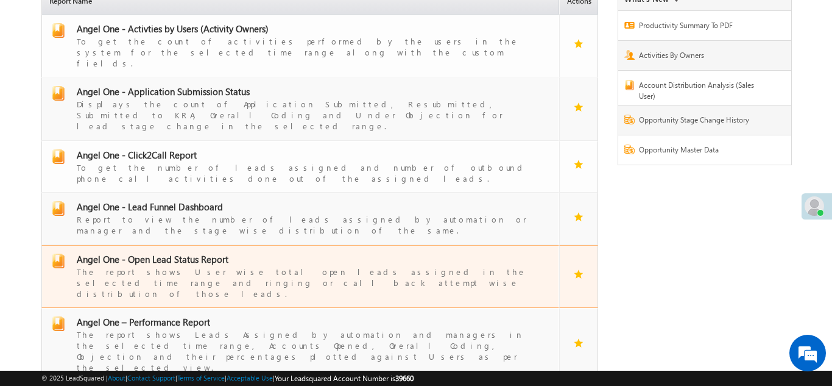
click at [161, 253] on span "Angel One - Open Lead Status Report" at bounding box center [153, 259] width 152 height 12
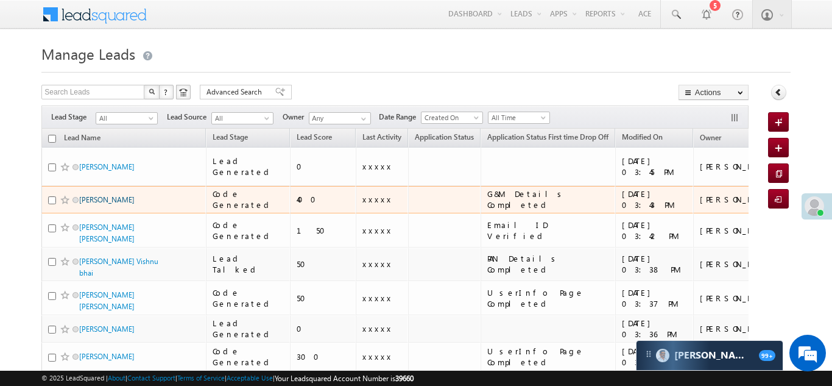
click at [90, 195] on link "[PERSON_NAME]" at bounding box center [106, 199] width 55 height 9
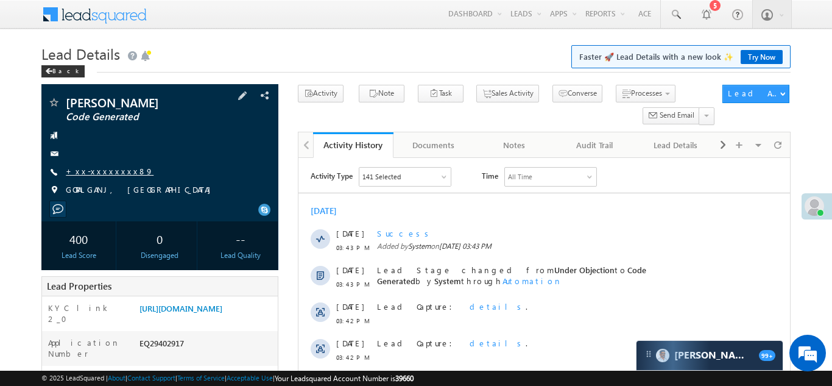
click at [105, 169] on link "+xx-xxxxxxxx89" at bounding box center [110, 171] width 88 height 10
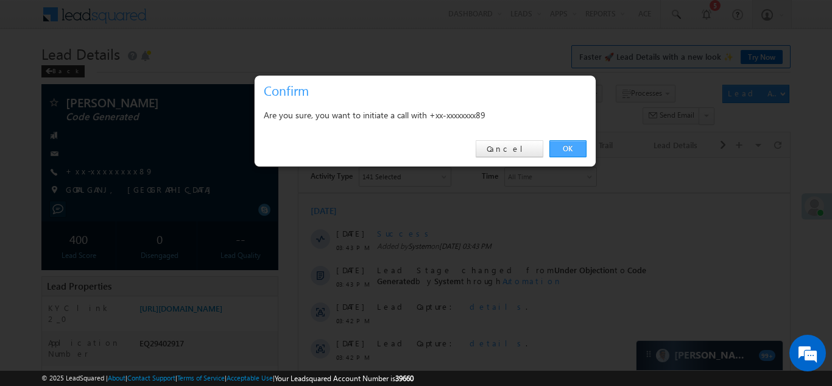
click at [562, 149] on link "OK" at bounding box center [568, 148] width 37 height 17
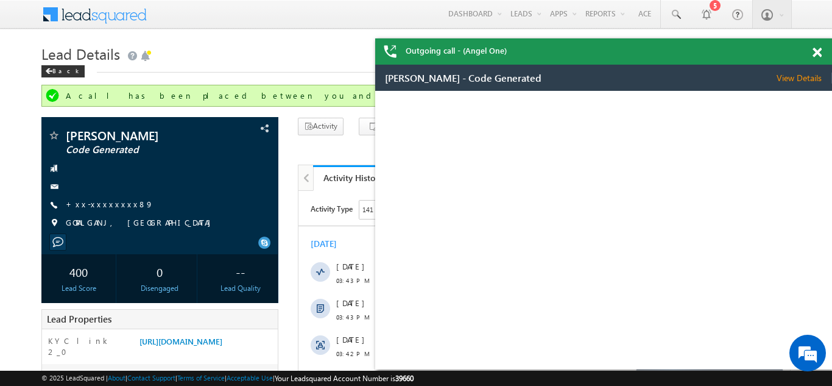
click at [817, 52] on span at bounding box center [817, 53] width 9 height 10
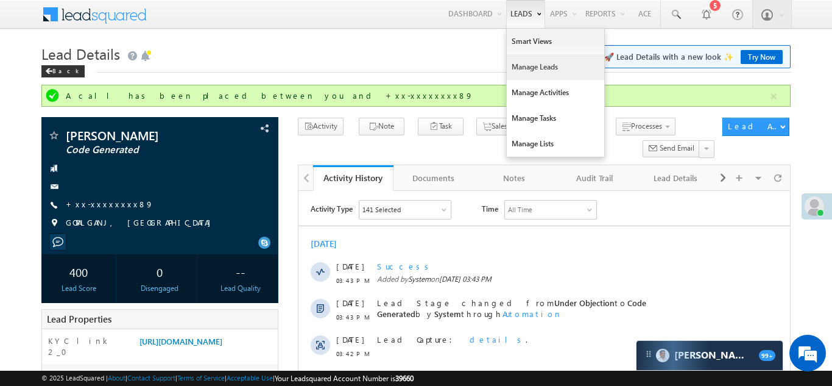
click at [524, 68] on link "Manage Leads" at bounding box center [556, 67] width 98 height 26
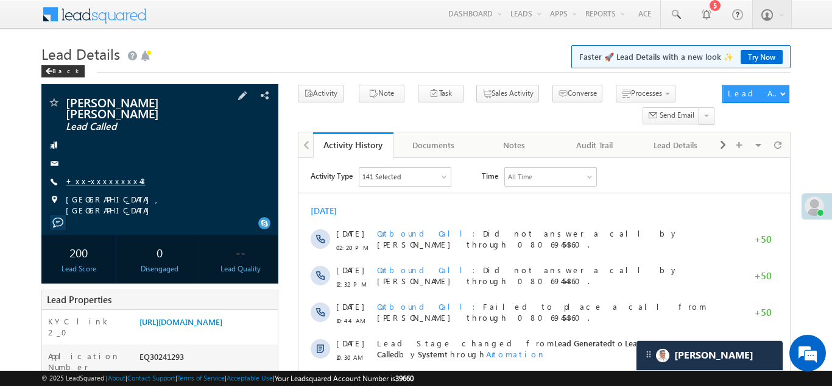
click at [101, 176] on link "+xx-xxxxxxxx43" at bounding box center [105, 181] width 79 height 10
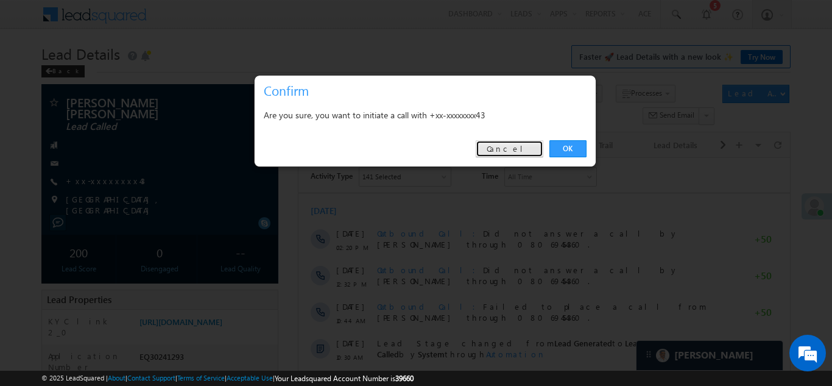
click at [511, 150] on link "Cancel" at bounding box center [510, 148] width 68 height 17
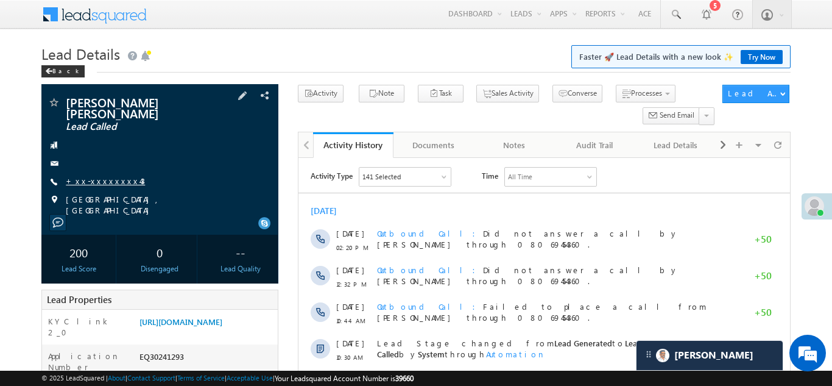
click at [98, 176] on link "+xx-xxxxxxxx43" at bounding box center [105, 181] width 79 height 10
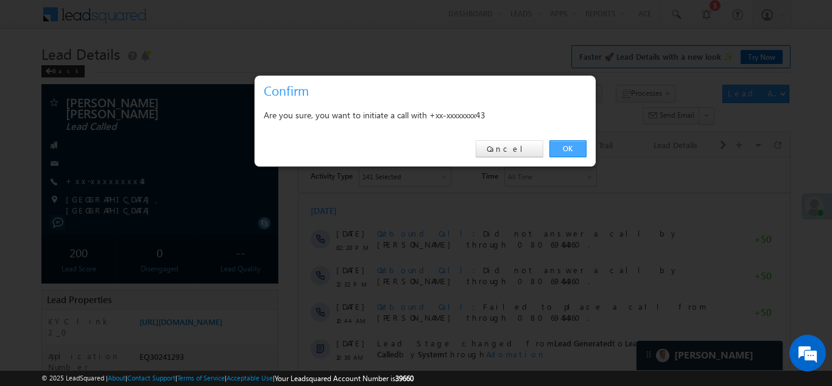
click at [568, 145] on link "OK" at bounding box center [568, 148] width 37 height 17
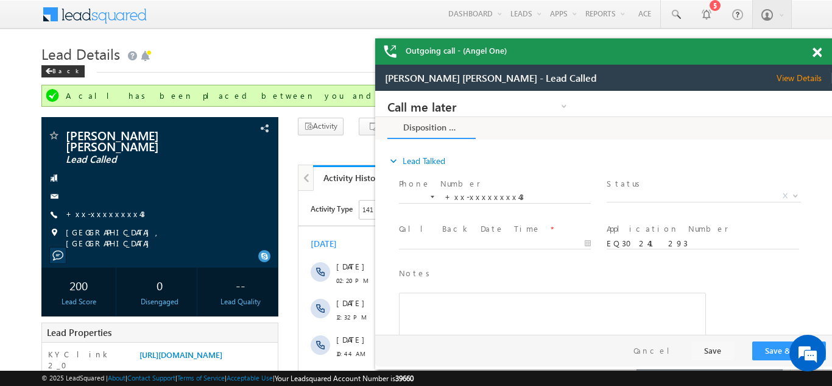
click at [816, 51] on span at bounding box center [817, 53] width 9 height 10
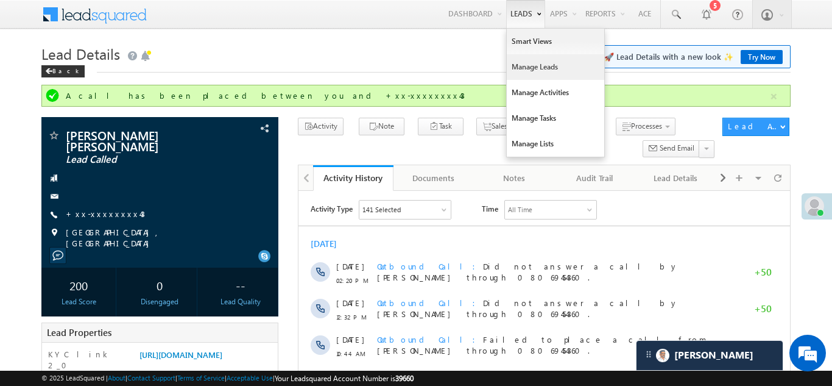
click at [521, 67] on link "Manage Leads" at bounding box center [556, 67] width 98 height 26
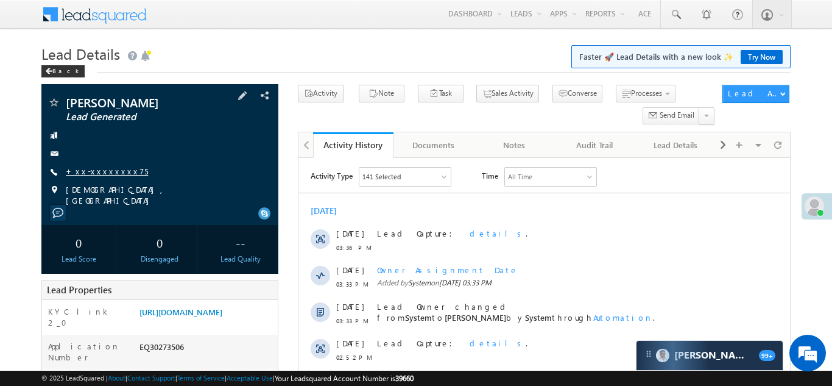
click at [94, 174] on link "+xx-xxxxxxxx75" at bounding box center [107, 171] width 82 height 10
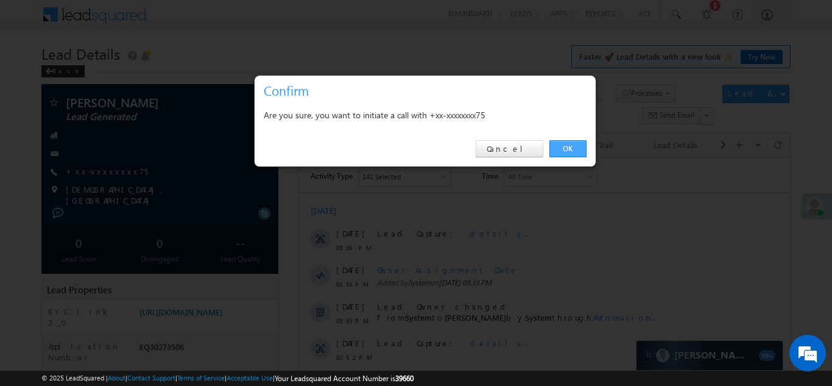
click at [568, 144] on link "OK" at bounding box center [568, 148] width 37 height 17
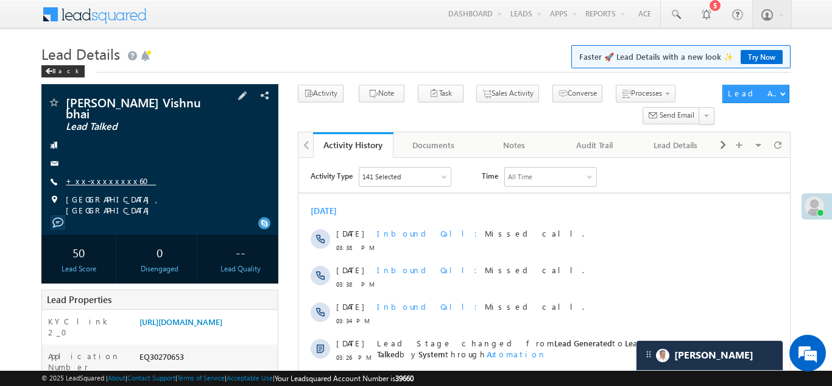
click at [94, 179] on link "+xx-xxxxxxxx60" at bounding box center [111, 181] width 90 height 10
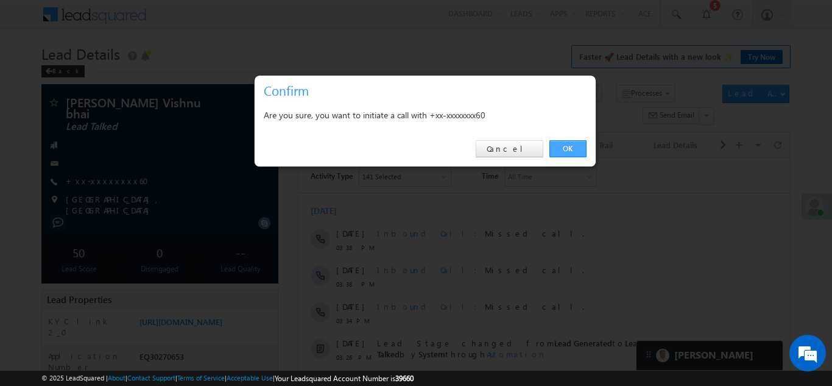
click at [569, 146] on link "OK" at bounding box center [568, 148] width 37 height 17
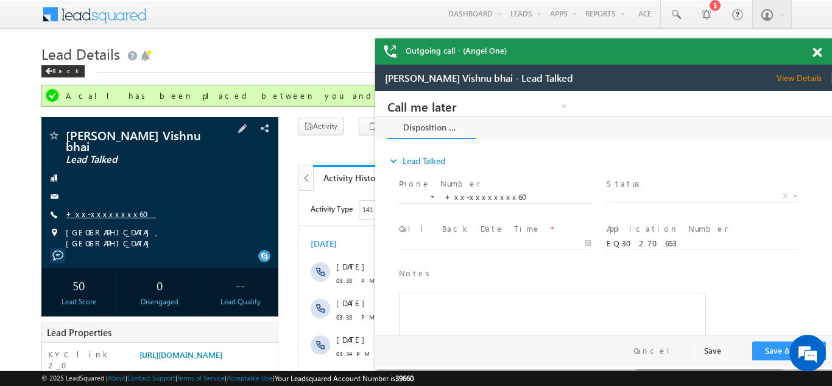
click at [96, 210] on link "+xx-xxxxxxxx60" at bounding box center [111, 213] width 90 height 10
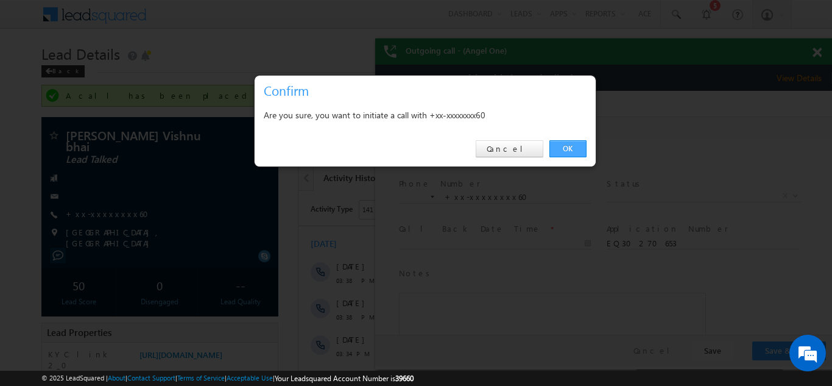
click at [565, 145] on link "OK" at bounding box center [568, 148] width 37 height 17
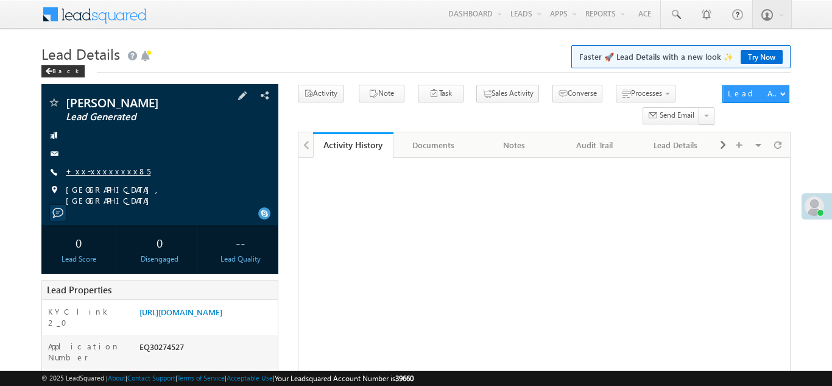
click at [91, 169] on link "+xx-xxxxxxxx85" at bounding box center [108, 171] width 85 height 10
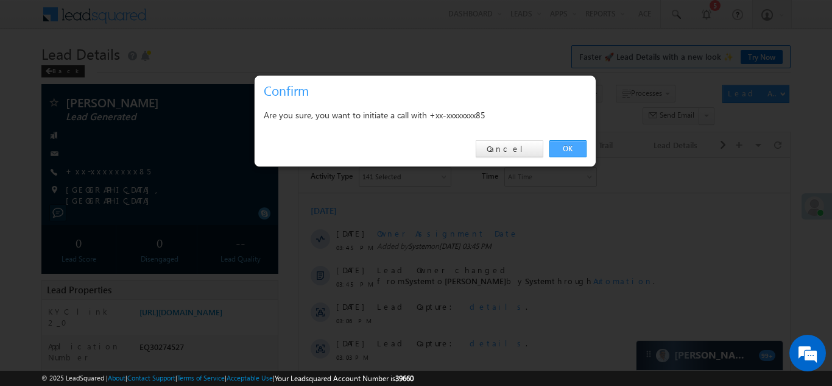
click at [567, 145] on link "OK" at bounding box center [568, 148] width 37 height 17
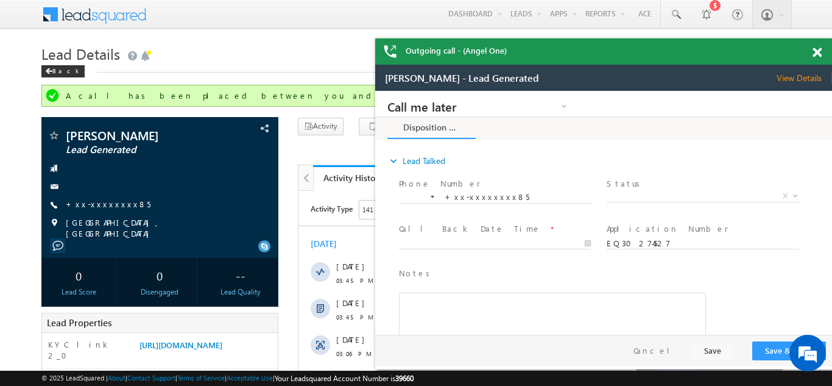
click at [816, 52] on span at bounding box center [817, 53] width 9 height 10
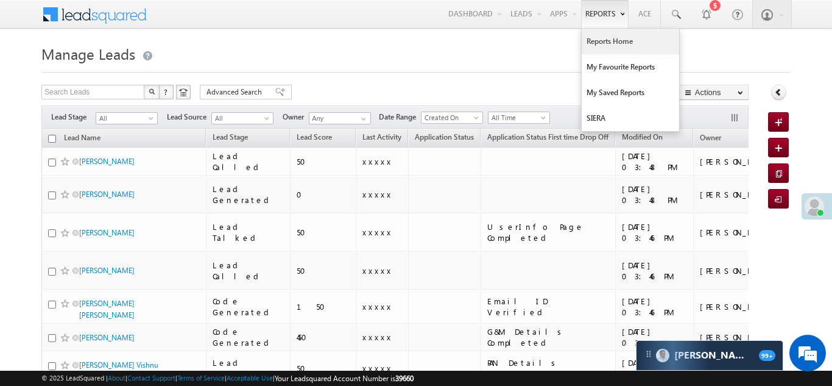
click at [610, 38] on link "Reports Home" at bounding box center [631, 42] width 98 height 26
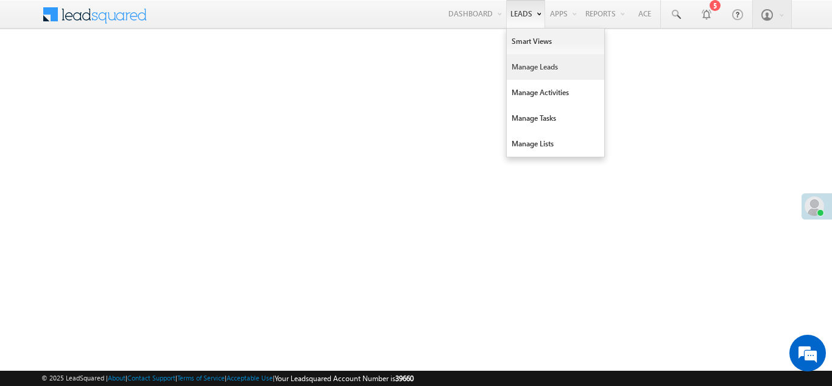
click at [520, 71] on link "Manage Leads" at bounding box center [556, 67] width 98 height 26
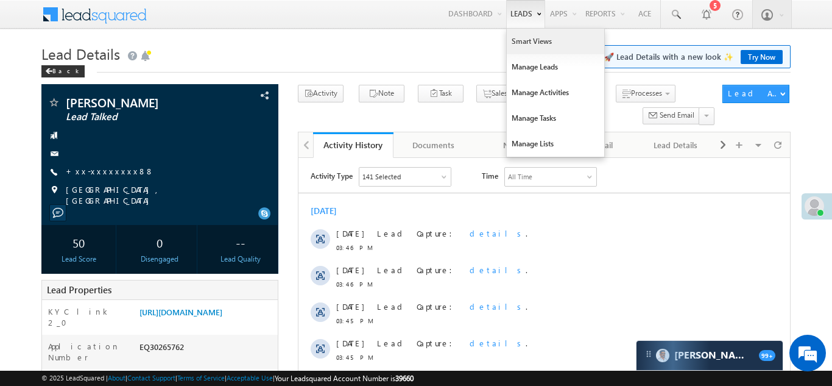
click at [520, 40] on link "Smart Views" at bounding box center [556, 42] width 98 height 26
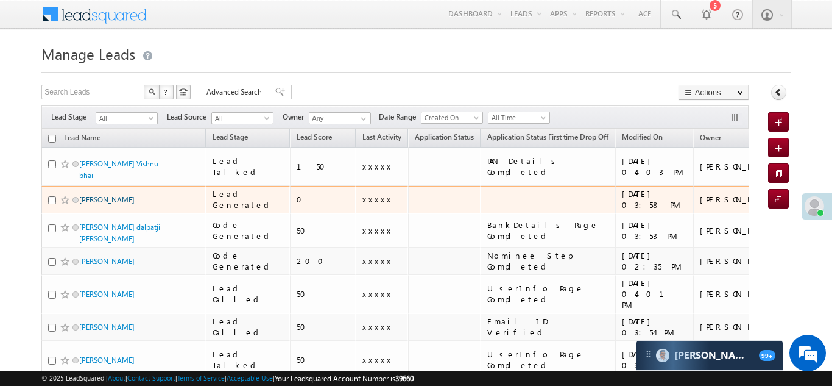
click at [93, 195] on link "Gopal Dass" at bounding box center [106, 199] width 55 height 9
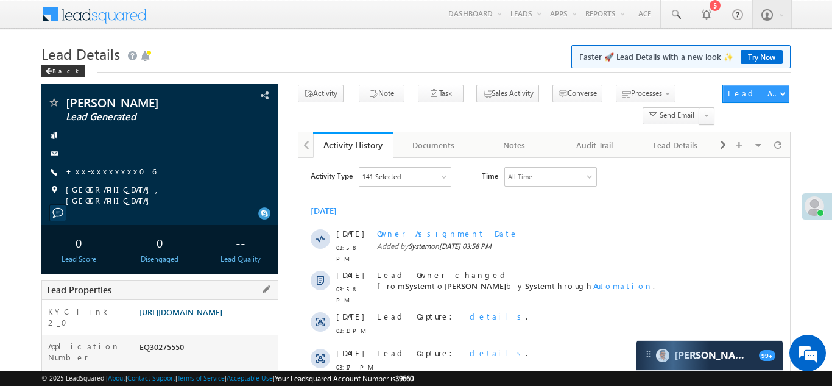
click at [199, 317] on link "https://angelbroking1-pk3em7sa.customui-test.leadsquared.com?leadId=7efa65c6-43…" at bounding box center [181, 312] width 83 height 10
click at [96, 169] on link "+xx-xxxxxxxx06" at bounding box center [111, 171] width 90 height 10
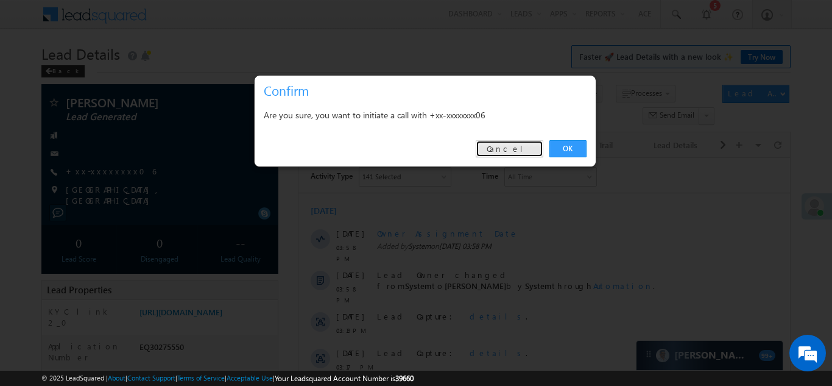
click at [521, 147] on link "Cancel" at bounding box center [510, 148] width 68 height 17
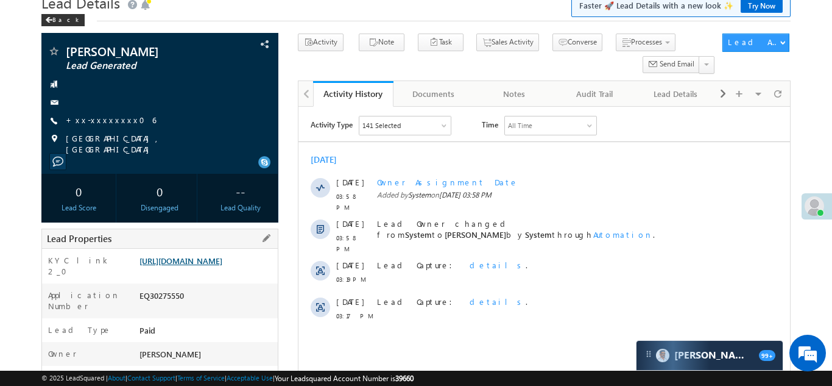
scroll to position [48, 0]
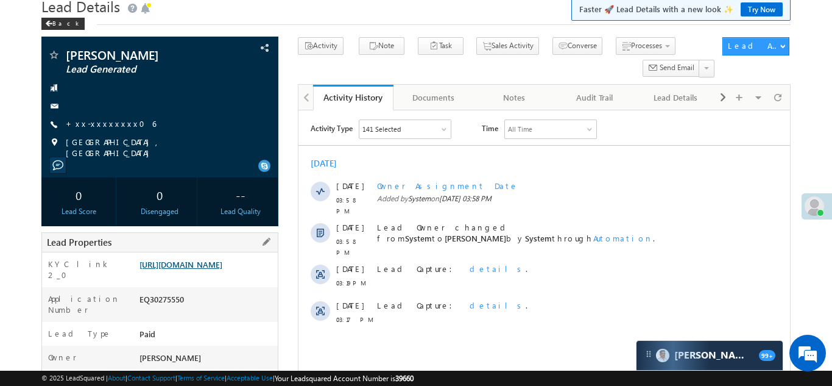
click at [199, 268] on link "https://angelbroking1-pk3em7sa.customui-test.leadsquared.com?leadId=7efa65c6-43…" at bounding box center [181, 264] width 83 height 10
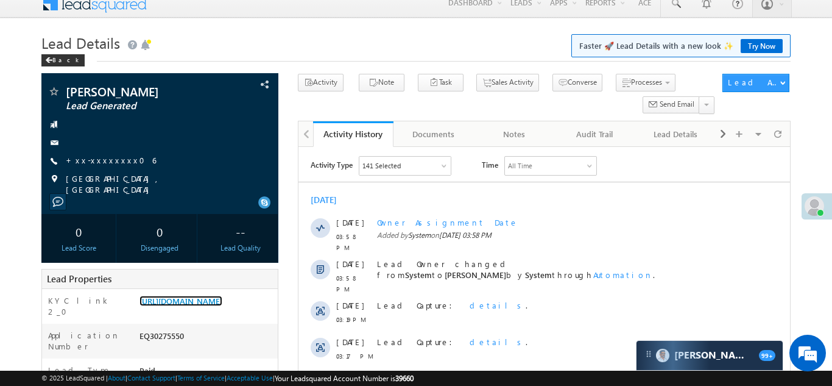
scroll to position [0, 0]
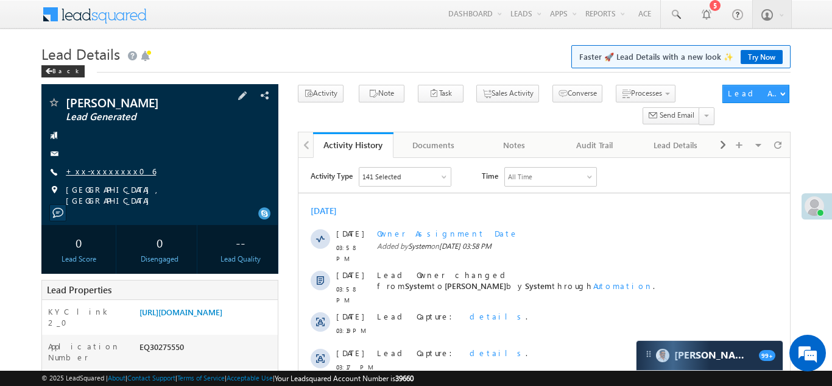
click at [101, 171] on link "+xx-xxxxxxxx06" at bounding box center [111, 171] width 90 height 10
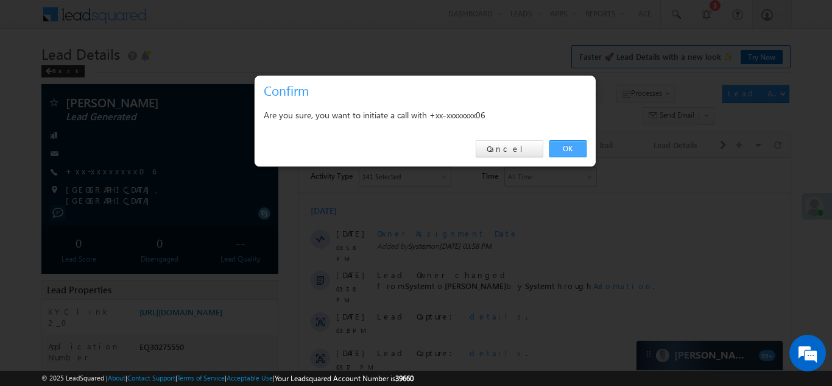
click at [566, 144] on link "OK" at bounding box center [568, 148] width 37 height 17
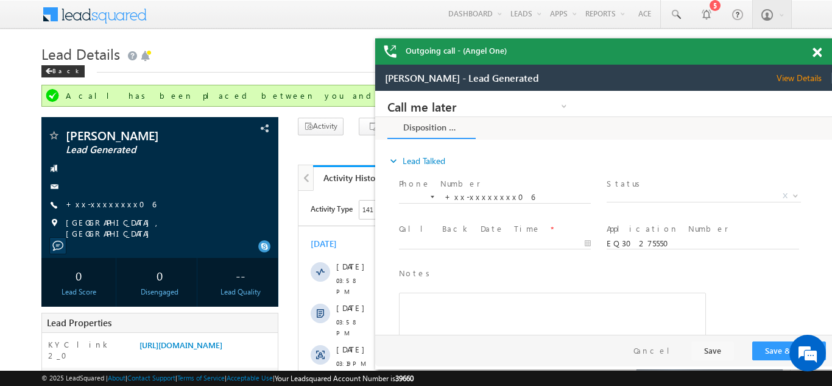
click at [818, 49] on span at bounding box center [817, 53] width 9 height 10
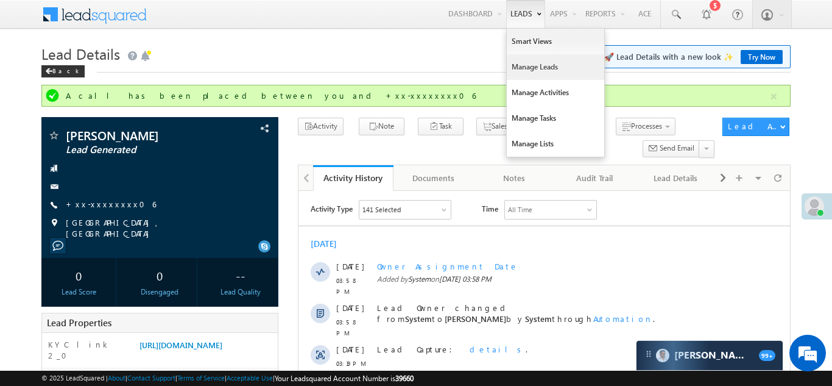
click at [530, 66] on link "Manage Leads" at bounding box center [556, 67] width 98 height 26
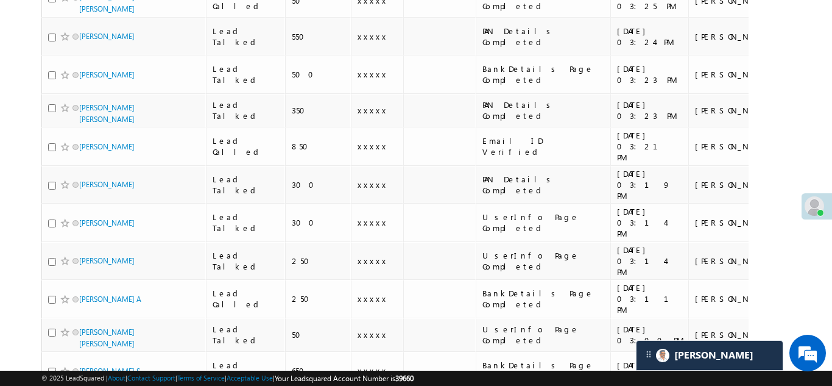
scroll to position [1308, 0]
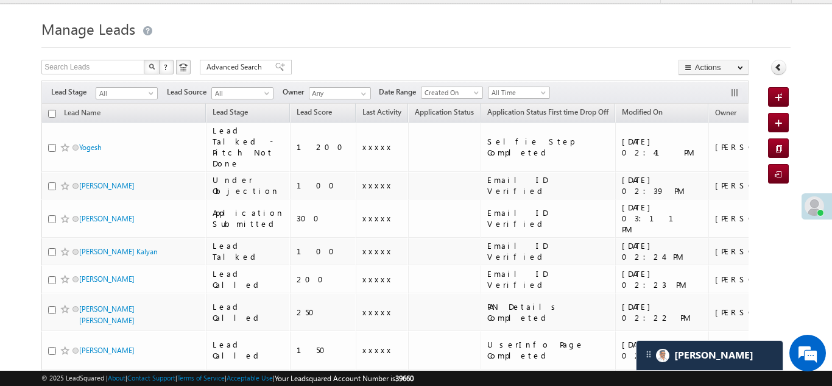
scroll to position [0, 0]
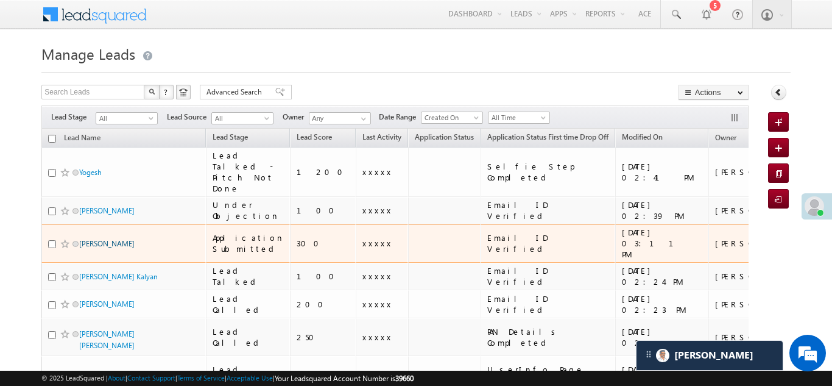
click at [97, 239] on link "[PERSON_NAME]" at bounding box center [106, 243] width 55 height 9
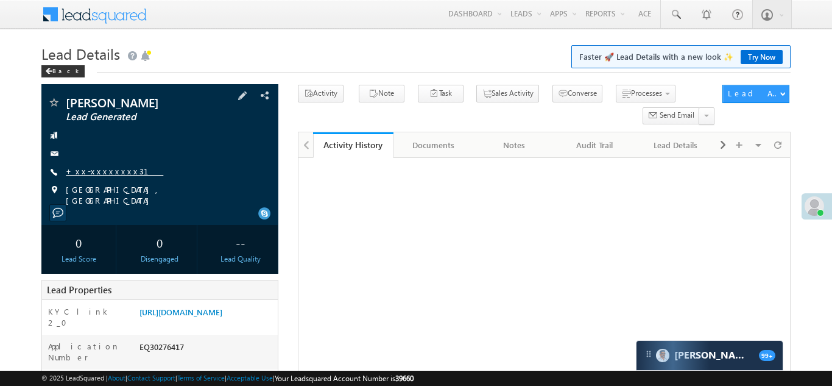
click at [95, 171] on link "+xx-xxxxxxxx31" at bounding box center [115, 171] width 98 height 10
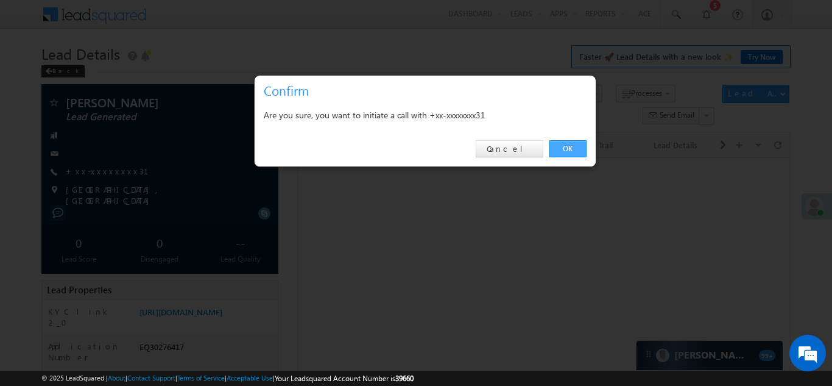
click at [567, 147] on link "OK" at bounding box center [568, 148] width 37 height 17
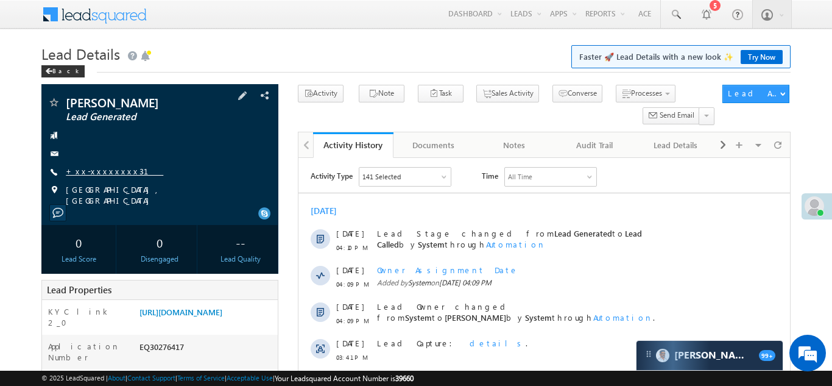
click at [91, 174] on link "+xx-xxxxxxxx31" at bounding box center [115, 171] width 98 height 10
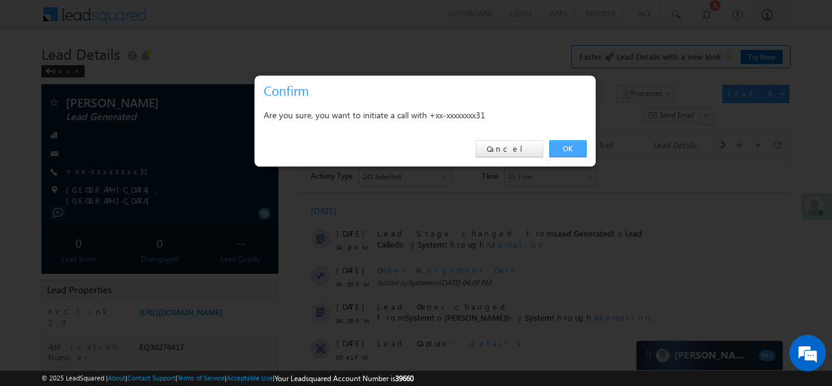
click at [569, 147] on link "OK" at bounding box center [568, 148] width 37 height 17
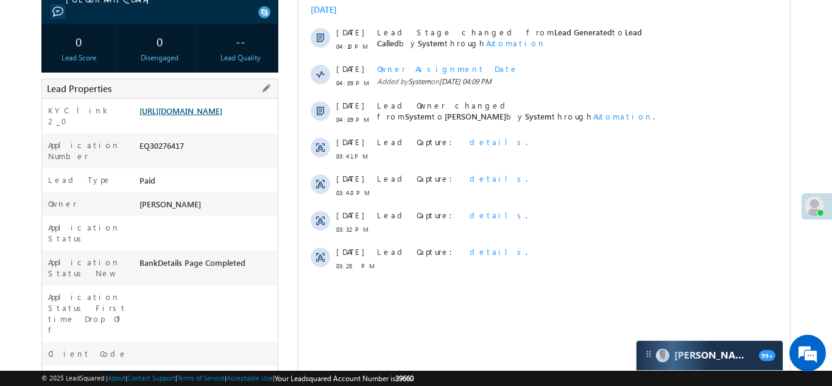
scroll to position [194, 0]
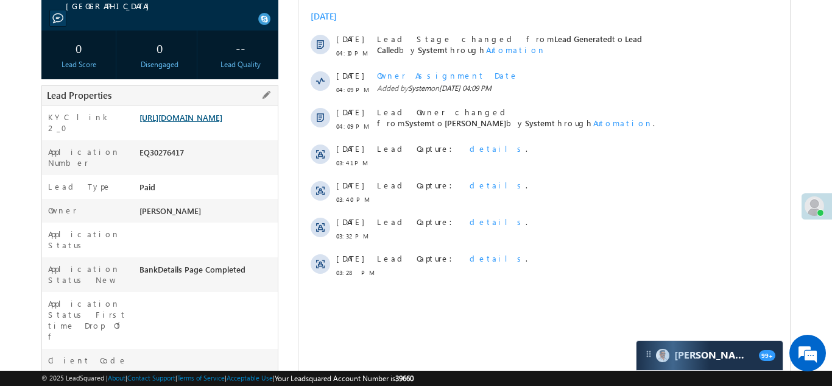
click at [198, 122] on link "[URL][DOMAIN_NAME]" at bounding box center [181, 117] width 83 height 10
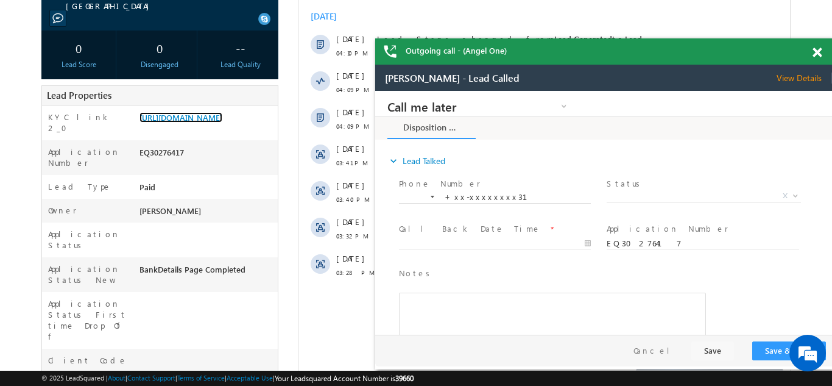
scroll to position [0, 0]
drag, startPoint x: 815, startPoint y: 53, endPoint x: 302, endPoint y: 15, distance: 515.1
click at [815, 53] on span at bounding box center [817, 53] width 9 height 10
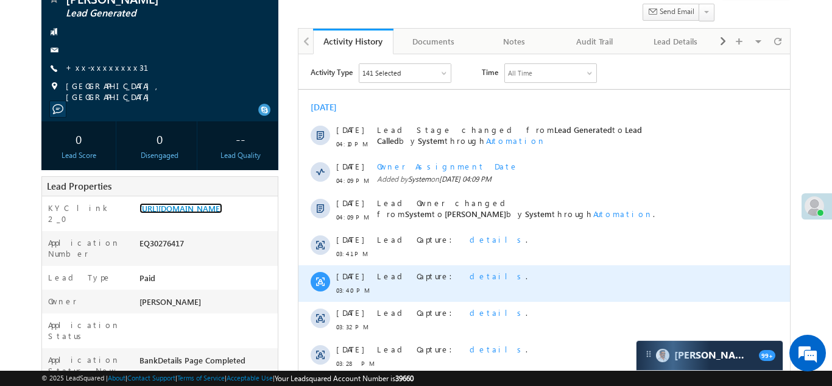
scroll to position [58, 0]
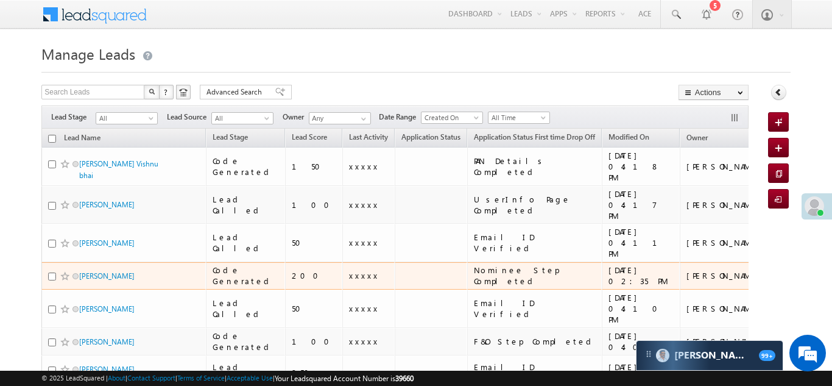
scroll to position [6, 0]
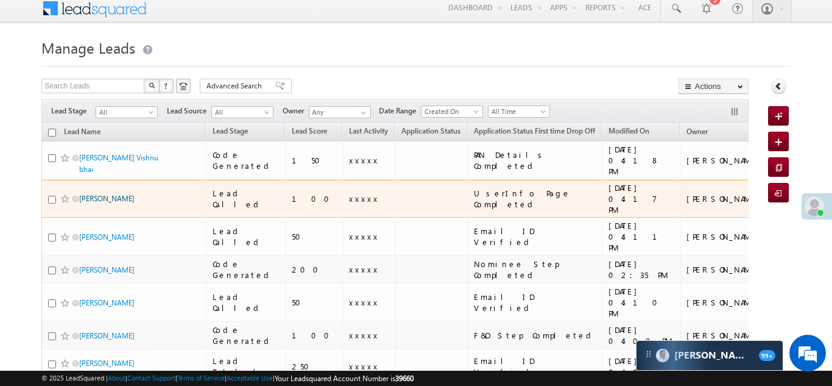
click at [97, 194] on link "[PERSON_NAME]" at bounding box center [106, 198] width 55 height 9
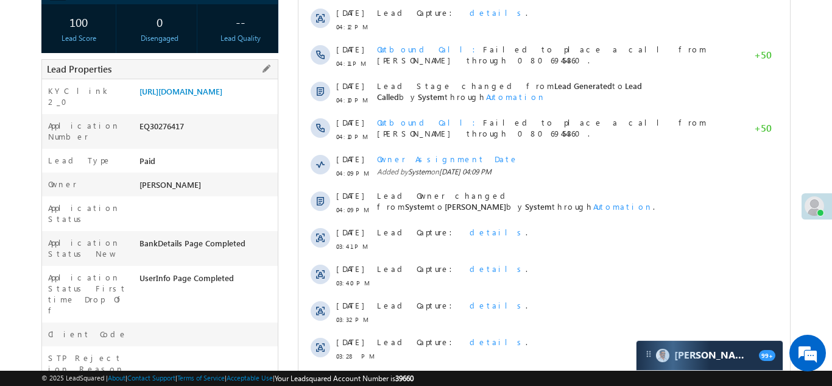
scroll to position [223, 0]
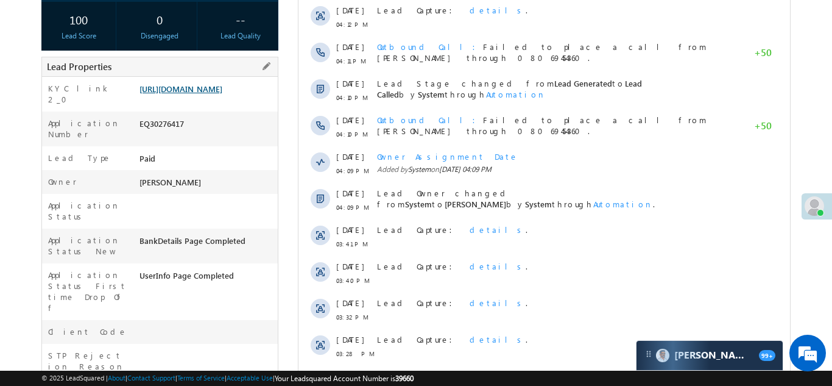
click at [198, 92] on link "[URL][DOMAIN_NAME]" at bounding box center [181, 88] width 83 height 10
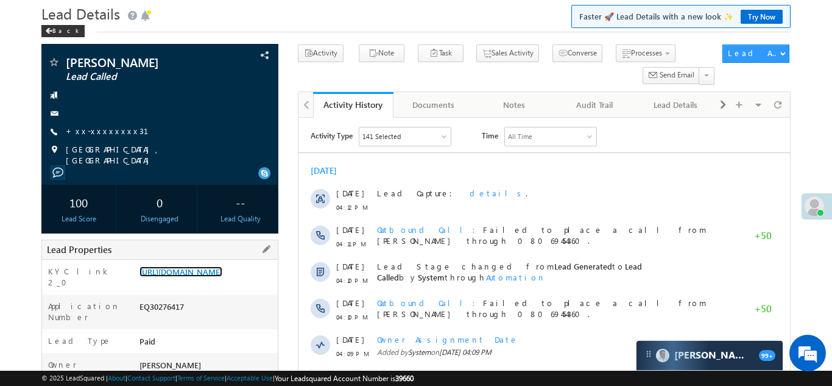
scroll to position [0, 0]
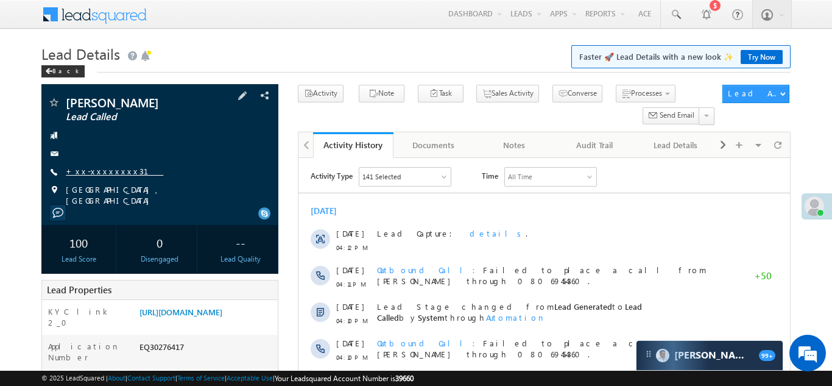
click at [104, 172] on link "+xx-xxxxxxxx31" at bounding box center [115, 171] width 98 height 10
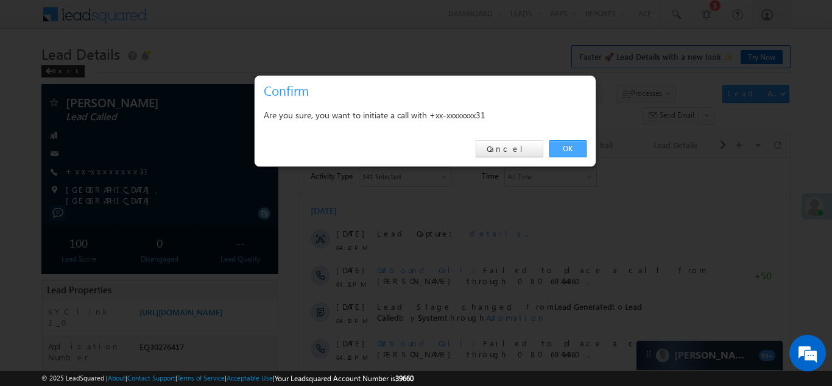
click at [564, 144] on link "OK" at bounding box center [568, 148] width 37 height 17
